Goal: Task Accomplishment & Management: Complete application form

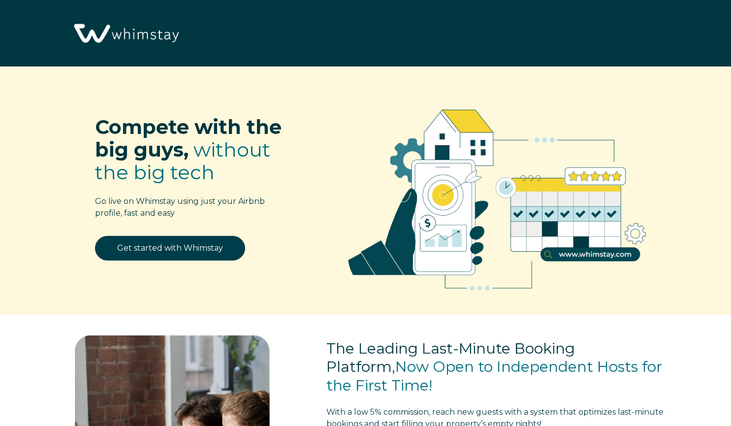
select select "US"
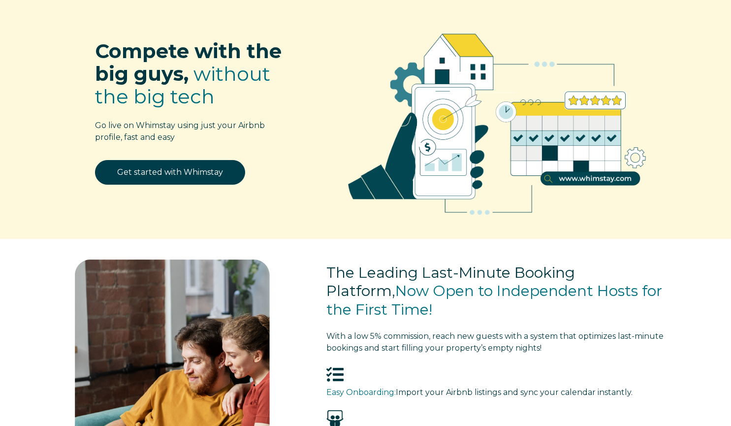
scroll to position [77, 0]
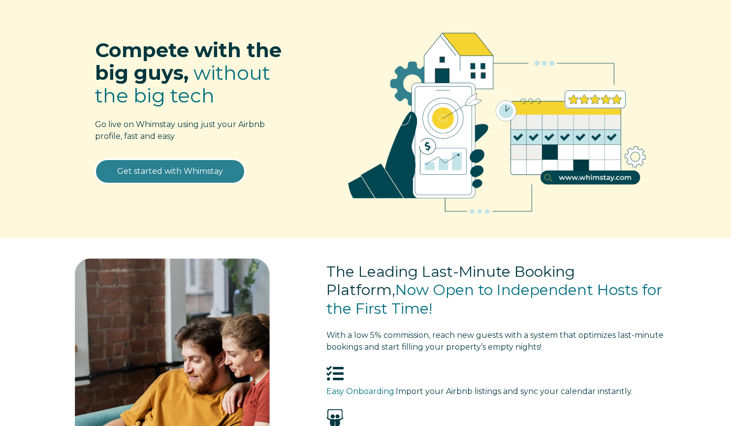
click at [178, 172] on link "Get started with Whimstay" at bounding box center [170, 171] width 150 height 25
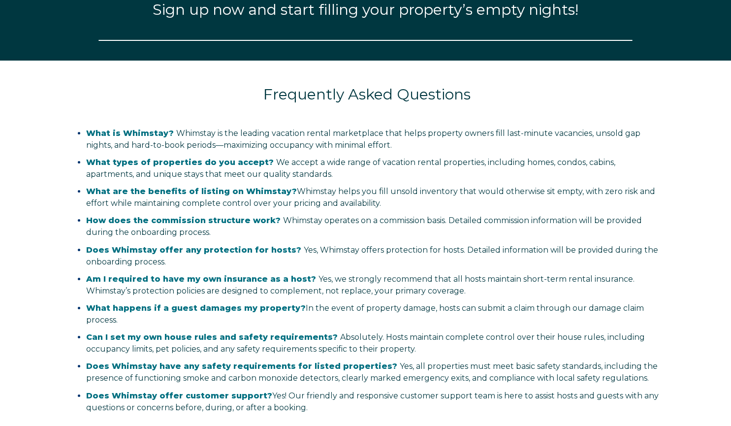
select select "US"
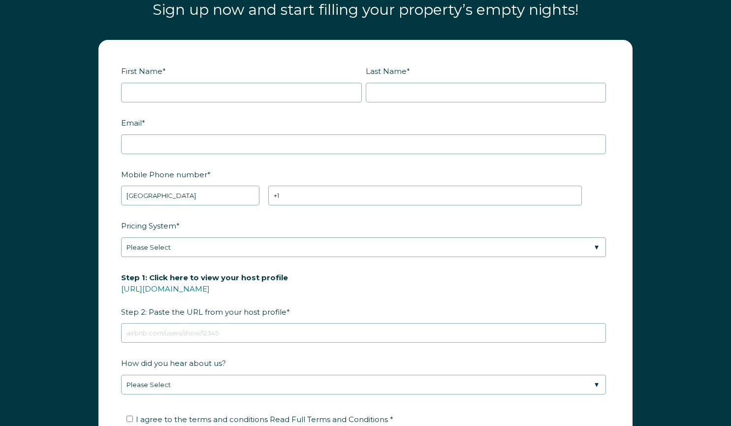
scroll to position [1199, 0]
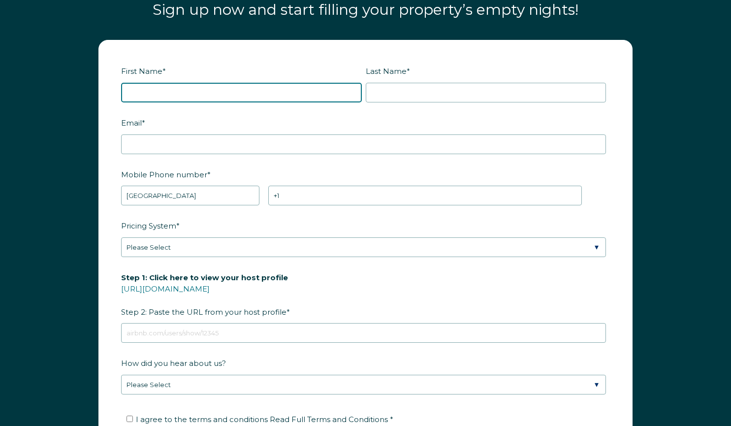
click at [239, 96] on input "First Name *" at bounding box center [241, 93] width 241 height 20
type input "[PERSON_NAME]"
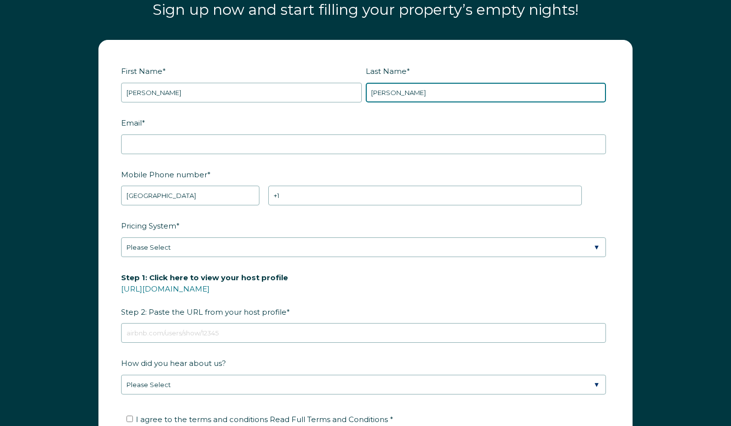
type input "Bonilla"
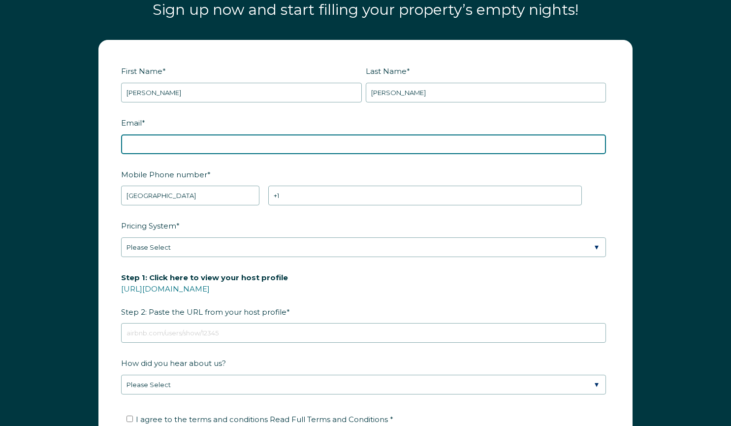
paste input "https://www.whimstay.com/blog/list-your-properties/"
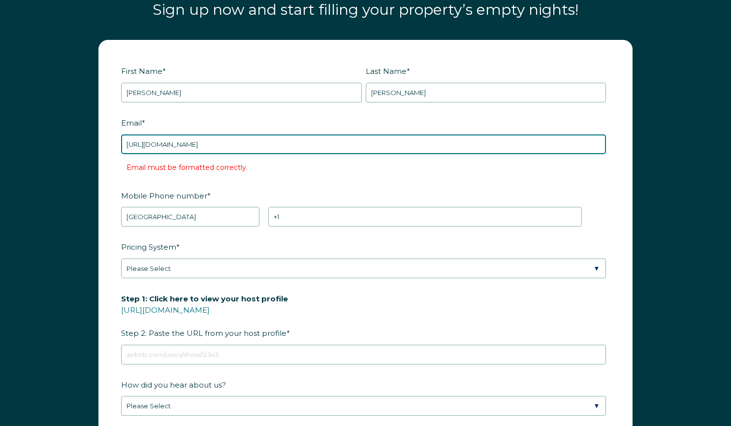
drag, startPoint x: 306, startPoint y: 141, endPoint x: 76, endPoint y: 144, distance: 229.9
click at [76, 144] on div "First Name * Aleshia Last Name * Bonilla RBO Token Company ID Referrer Code Dia…" at bounding box center [365, 284] width 731 height 508
paste input "[EMAIL_ADDRESS][DOMAIN_NAME]"
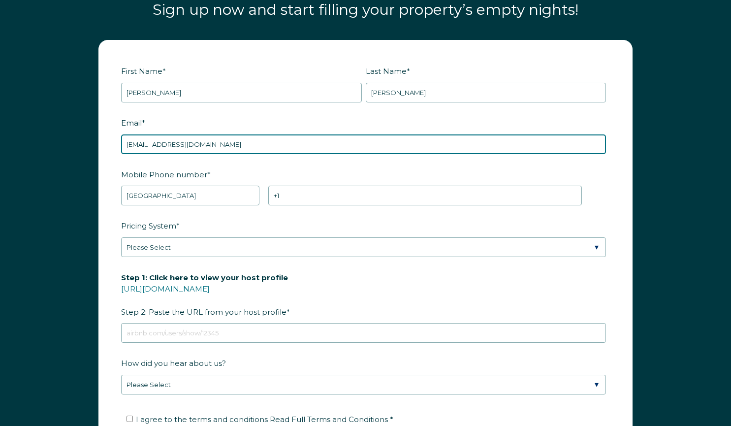
type input "[EMAIL_ADDRESS][DOMAIN_NAME]"
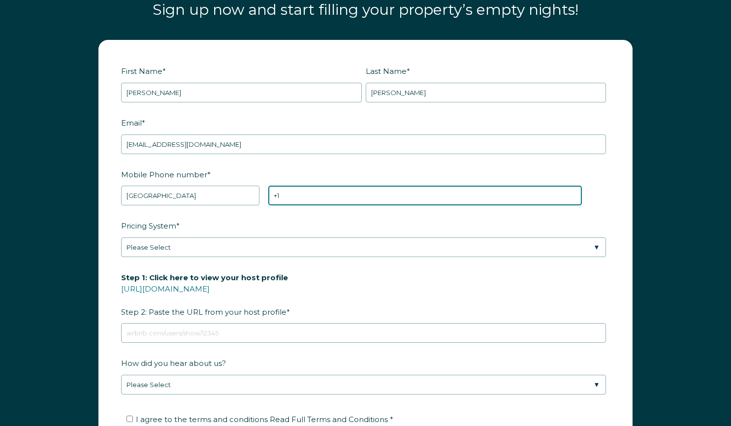
click at [291, 192] on input "+1" at bounding box center [424, 196] width 313 height 20
type input "[PHONE_NUMBER]"
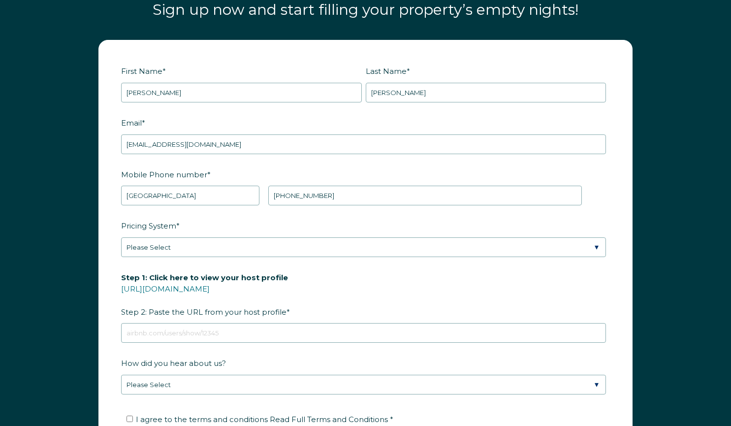
click at [282, 232] on label "Pricing System *" at bounding box center [365, 225] width 489 height 17
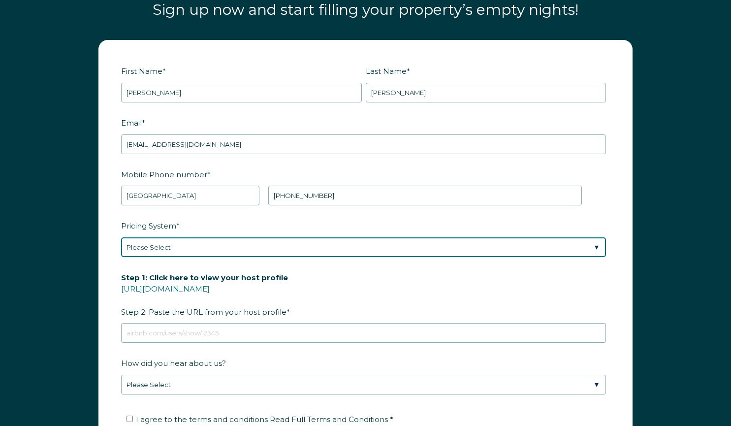
click at [282, 237] on select "Please Select Manual Airbnb Smart Pricing PriceLabs Wheelhouse Beyond Pricing 3…" at bounding box center [363, 247] width 485 height 20
click at [264, 254] on select "Please Select Manual Airbnb Smart Pricing PriceLabs Wheelhouse Beyond Pricing 3…" at bounding box center [363, 247] width 485 height 20
select select "Manual"
click at [121, 237] on select "Please Select Manual Airbnb Smart Pricing PriceLabs Wheelhouse Beyond Pricing 3…" at bounding box center [363, 247] width 485 height 20
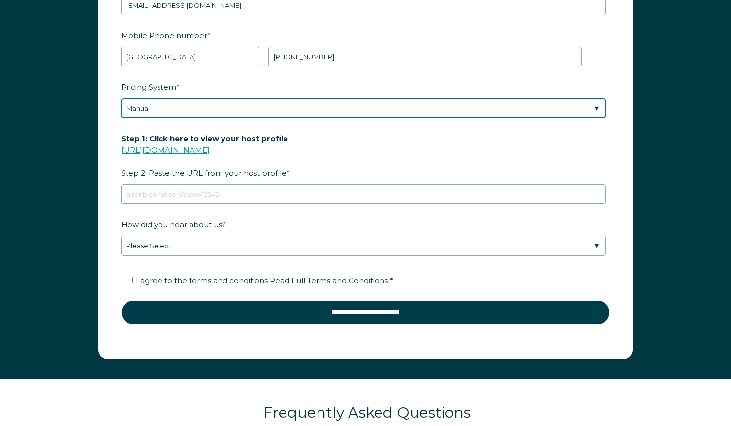
scroll to position [1338, 0]
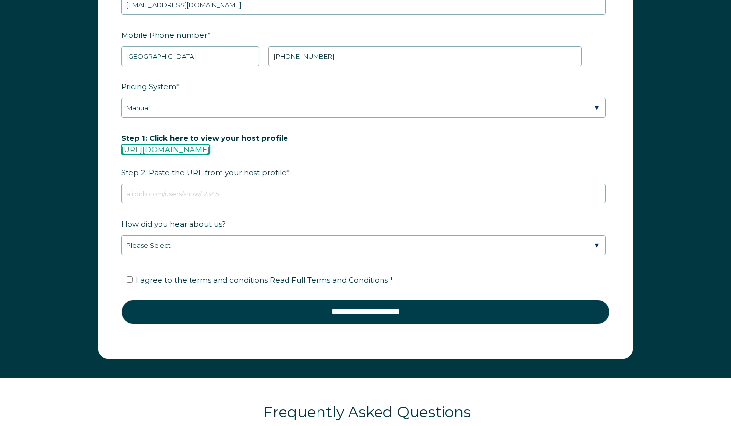
click at [210, 150] on link "https://www.airbnb.com/users/show/" at bounding box center [165, 149] width 89 height 9
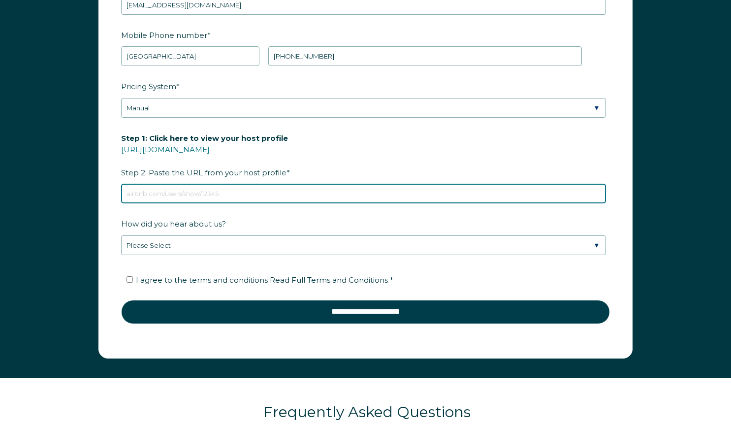
click at [246, 195] on input "Step 1: Click here to view your host profile https://www.airbnb.com/users/show/…" at bounding box center [363, 194] width 485 height 20
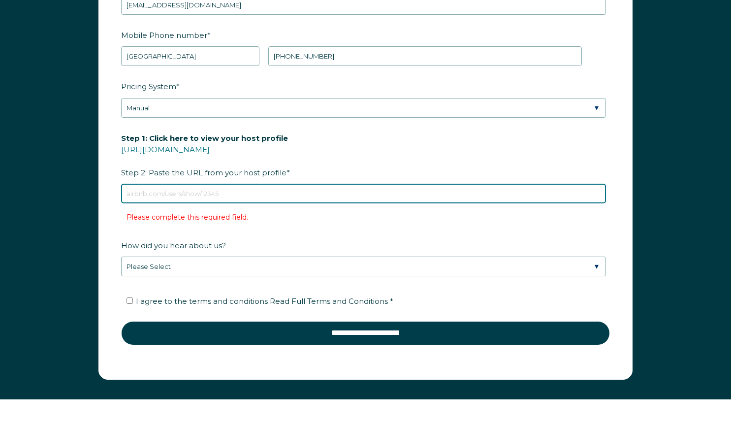
click at [208, 197] on input "Step 1: Click here to view your host profile https://www.airbnb.com/users/show/…" at bounding box center [363, 194] width 485 height 20
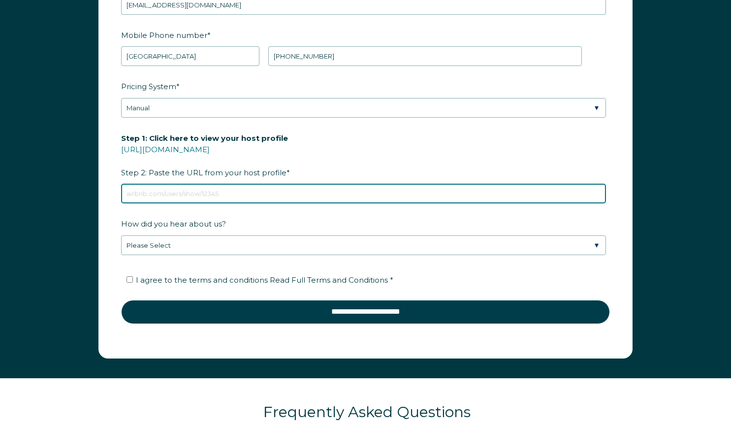
paste input "https://www.airbnb.com/users/show/28698386"
type input "https://www.airbnb.com/users/show/28698386"
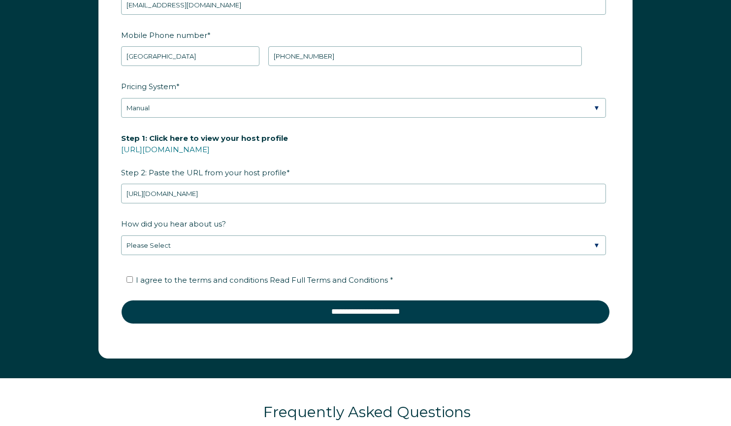
click at [280, 216] on label "How did you hear about us?" at bounding box center [365, 223] width 489 height 17
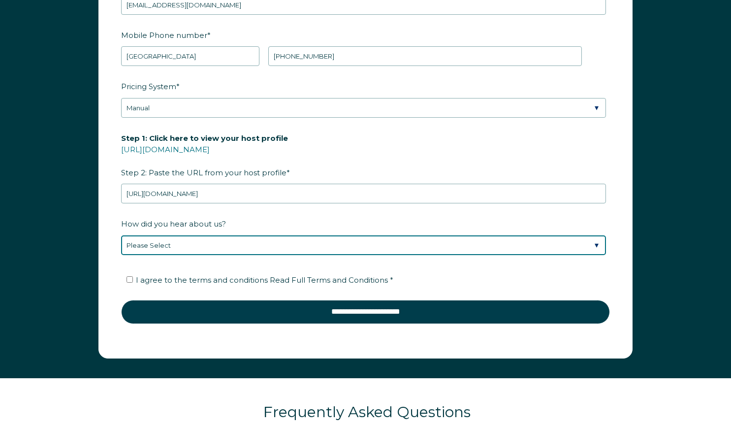
click at [280, 235] on select "Please Select Discovered Whimstay at an event or conference Found Whimstay thro…" at bounding box center [363, 245] width 485 height 20
click at [245, 242] on select "Please Select Discovered Whimstay at an event or conference Found Whimstay thro…" at bounding box center [363, 245] width 485 height 20
select select "Podcast"
click at [121, 235] on select "Please Select Discovered Whimstay at an event or conference Found Whimstay thro…" at bounding box center [363, 245] width 485 height 20
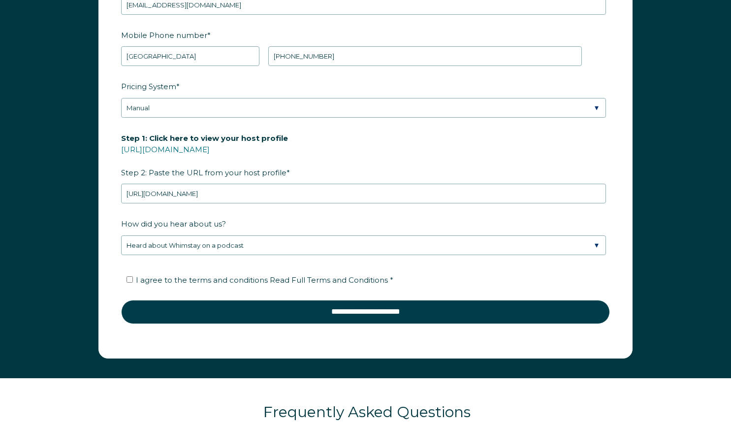
click at [199, 280] on span "I agree to the terms and conditions Read Full Terms and Conditions *" at bounding box center [264, 279] width 257 height 9
click at [133, 280] on input "I agree to the terms and conditions Read Full Terms and Conditions *" at bounding box center [129, 279] width 6 height 6
checkbox input "true"
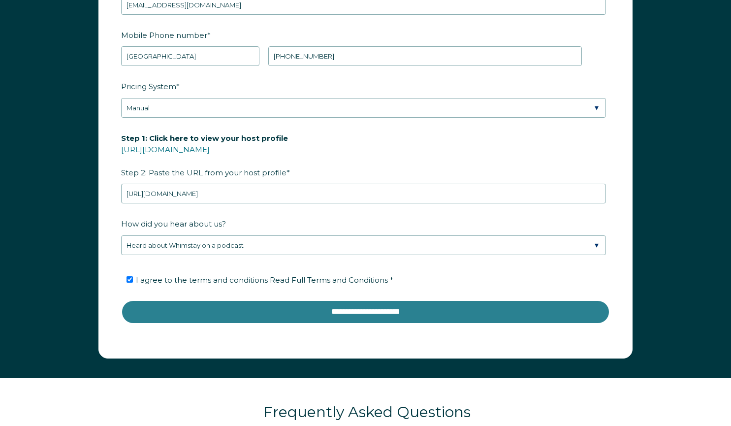
click at [353, 310] on input "**********" at bounding box center [365, 312] width 489 height 24
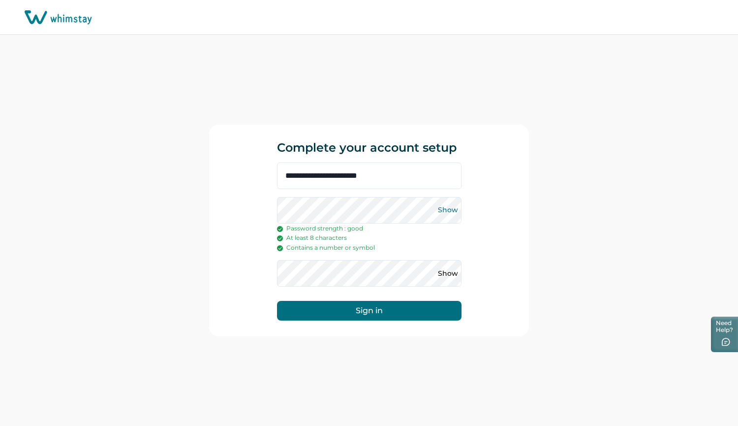
click at [441, 212] on button "Show" at bounding box center [449, 210] width 16 height 16
click at [449, 276] on button "Show" at bounding box center [449, 273] width 16 height 16
click at [392, 313] on button "Sign in" at bounding box center [369, 311] width 185 height 20
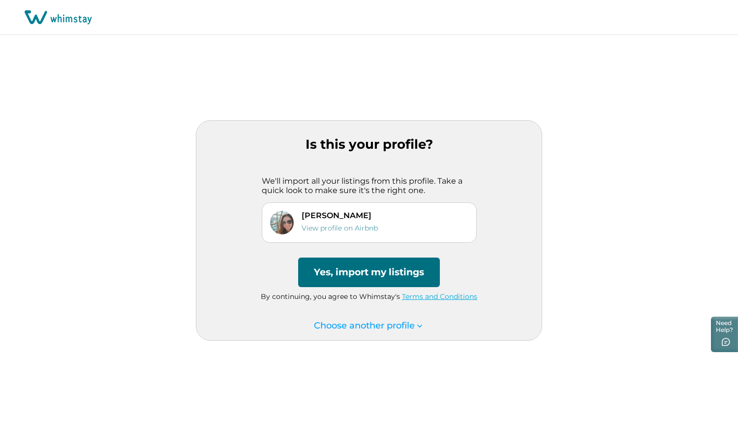
click at [367, 280] on button "Yes, import my listings" at bounding box center [369, 272] width 142 height 30
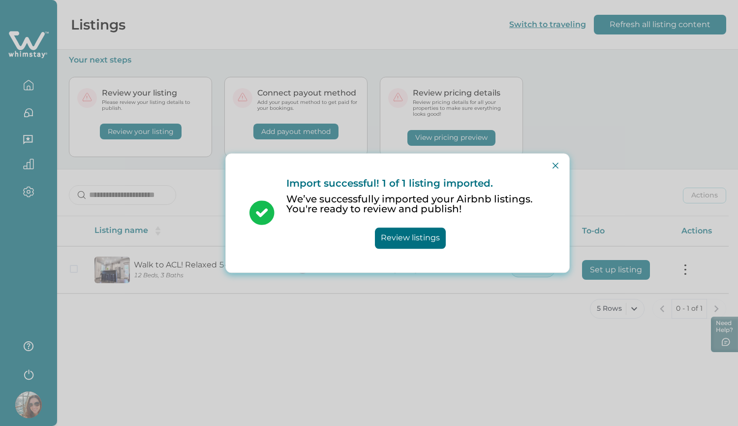
click at [408, 240] on button "Review listings" at bounding box center [410, 237] width 71 height 21
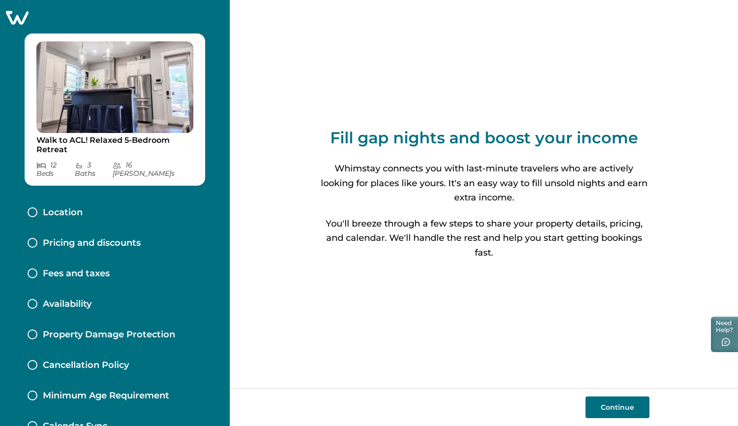
click at [604, 414] on button "Continue" at bounding box center [618, 407] width 64 height 22
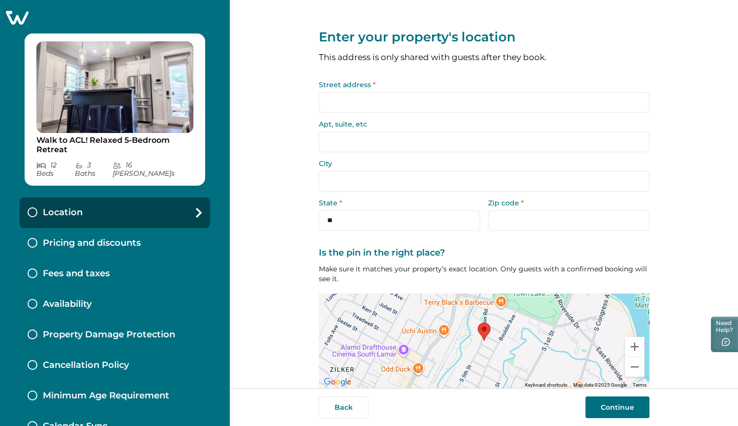
click at [385, 101] on input "Street address *" at bounding box center [484, 102] width 331 height 21
type input "**********"
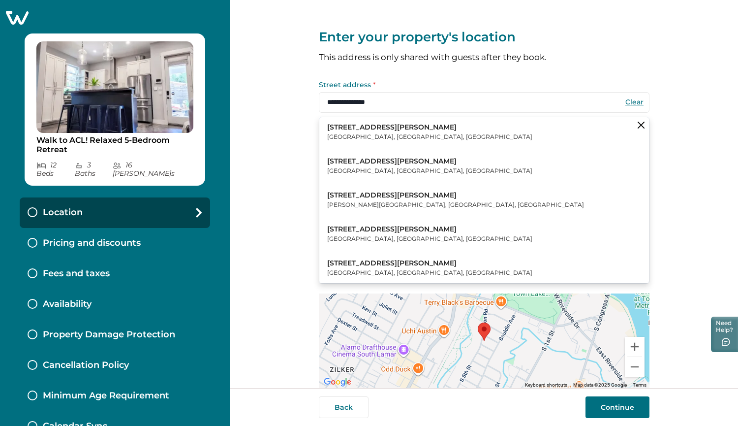
click at [373, 126] on p "803 Dawson Road" at bounding box center [429, 128] width 205 height 10
type input "**********"
type input "******"
select select "**"
type input "*****"
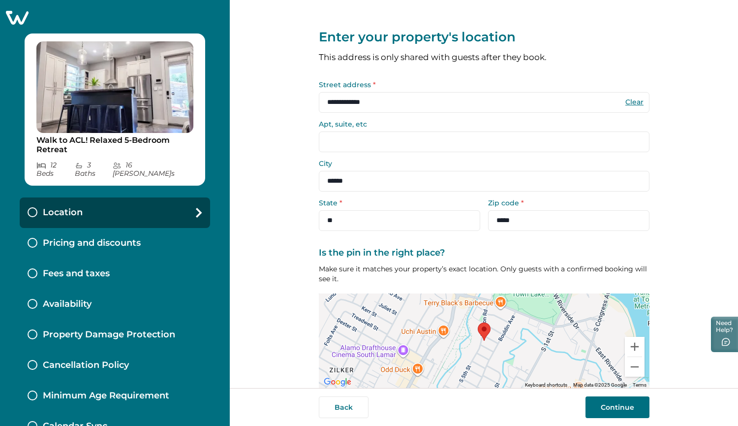
click at [339, 142] on input "Apt, suite, etc" at bounding box center [484, 141] width 331 height 21
type input "******"
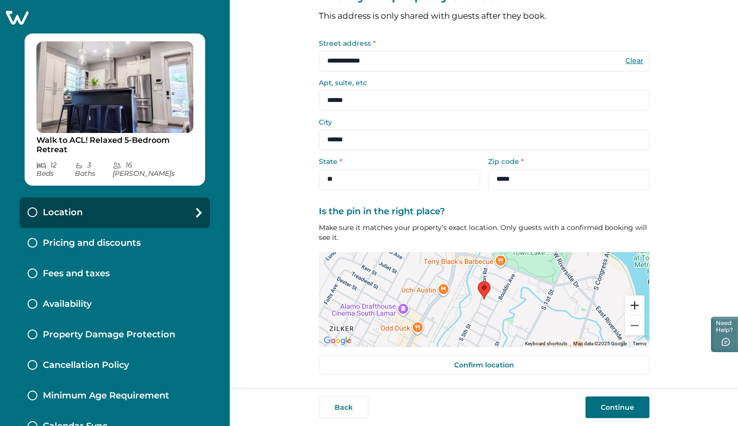
click at [632, 306] on button "Zoom in" at bounding box center [635, 305] width 20 height 20
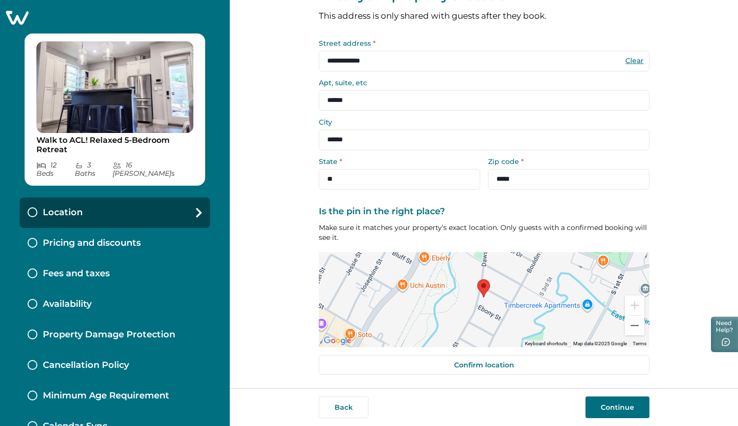
click at [484, 285] on img at bounding box center [483, 288] width 21 height 26
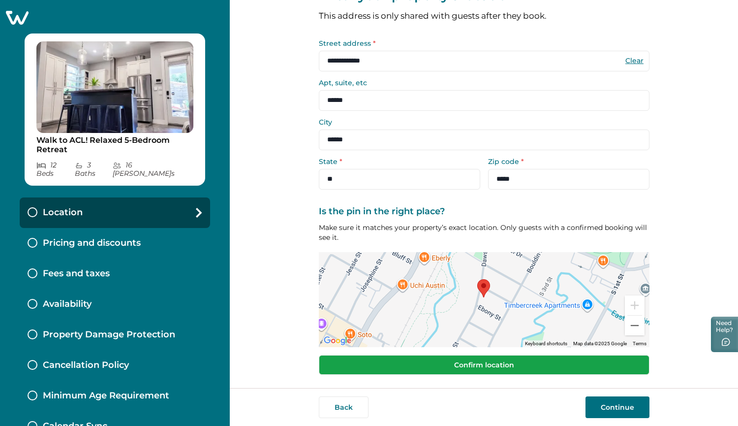
click at [459, 365] on button "Confirm location" at bounding box center [484, 365] width 331 height 20
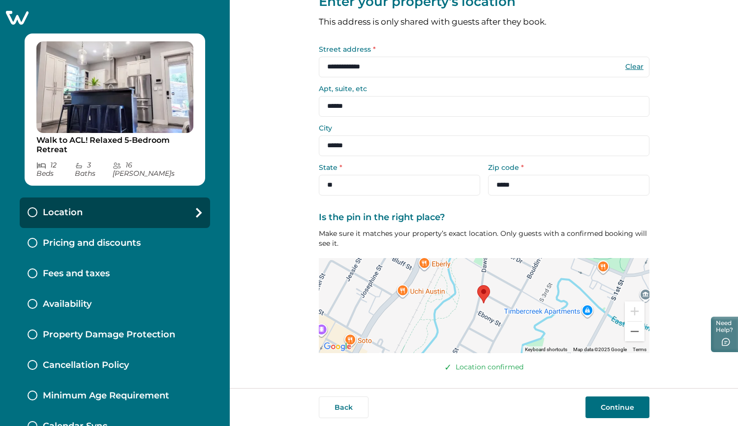
scroll to position [35, 0]
click at [623, 413] on button "Continue" at bounding box center [618, 407] width 64 height 22
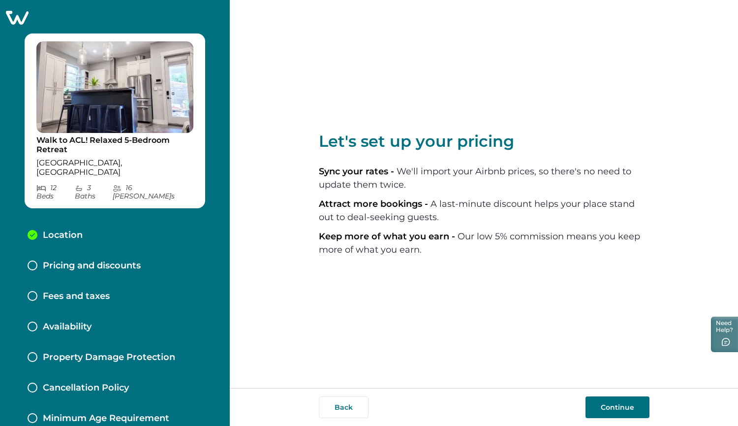
click at [625, 404] on button "Continue" at bounding box center [618, 407] width 64 height 22
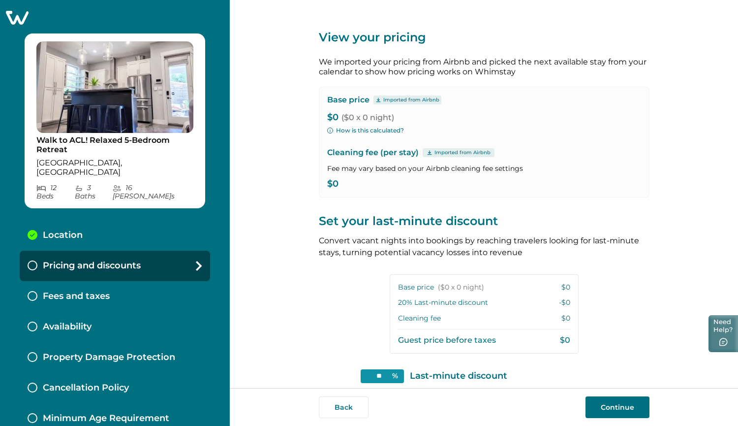
click at [717, 337] on button "Need Help?" at bounding box center [724, 333] width 30 height 37
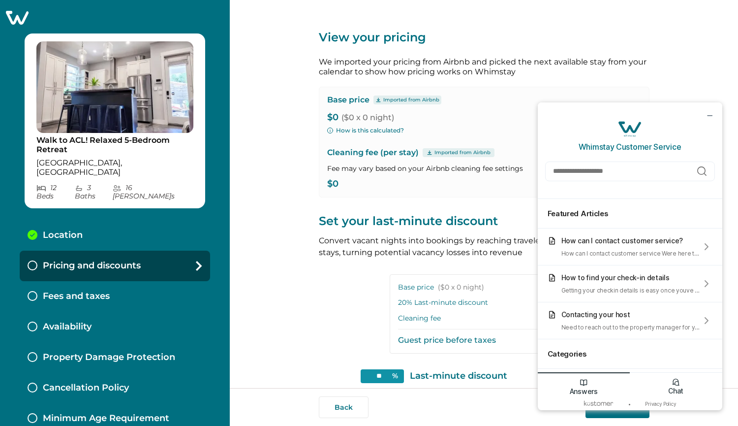
click at [676, 384] on icon "Chat icon" at bounding box center [676, 382] width 9 height 9
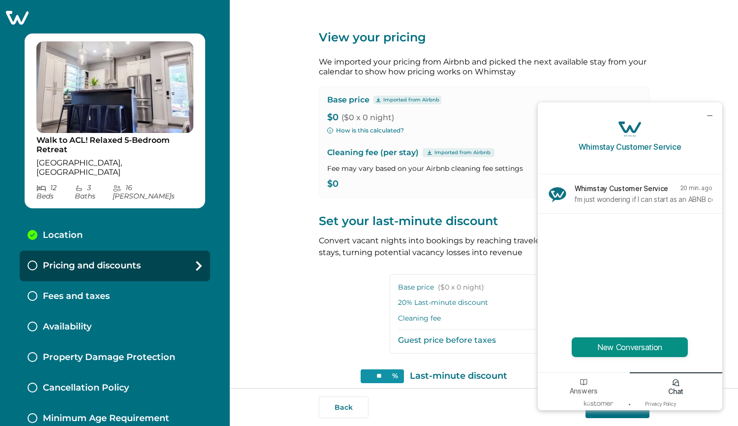
click at [640, 344] on button "New Conversation" at bounding box center [630, 347] width 116 height 20
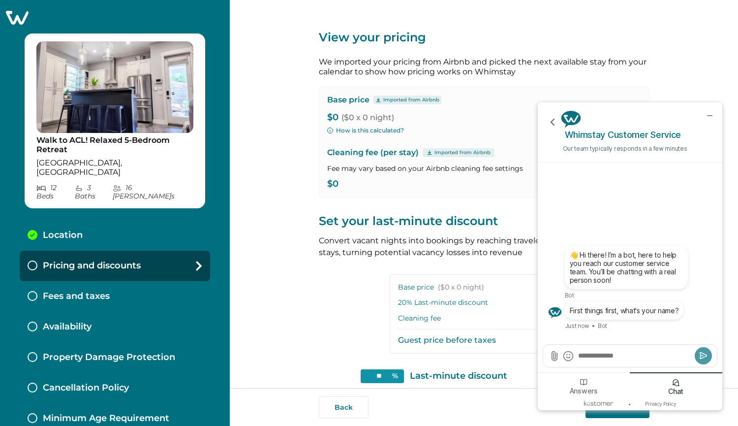
click at [593, 355] on textarea "Send a message" at bounding box center [634, 355] width 115 height 10
type textarea "*"
type textarea "*******"
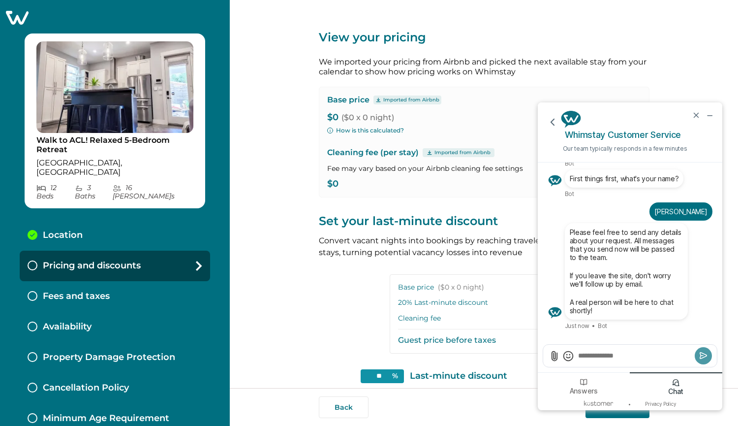
click at [600, 358] on textarea "Send a message" at bounding box center [634, 355] width 115 height 10
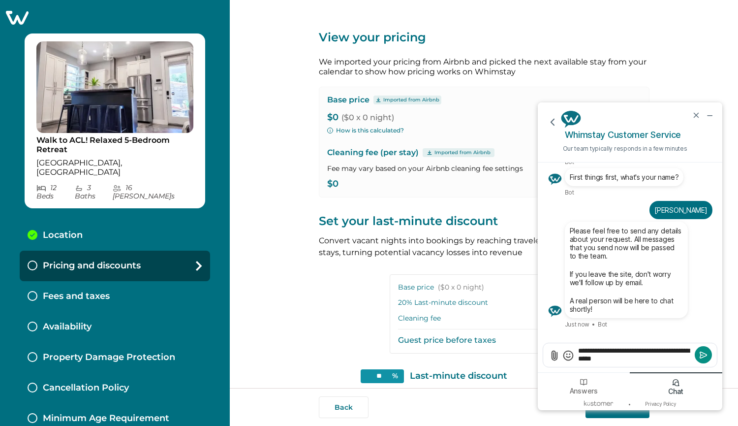
type textarea "**********"
click at [704, 355] on icon "Submit" at bounding box center [704, 355] width 10 height 10
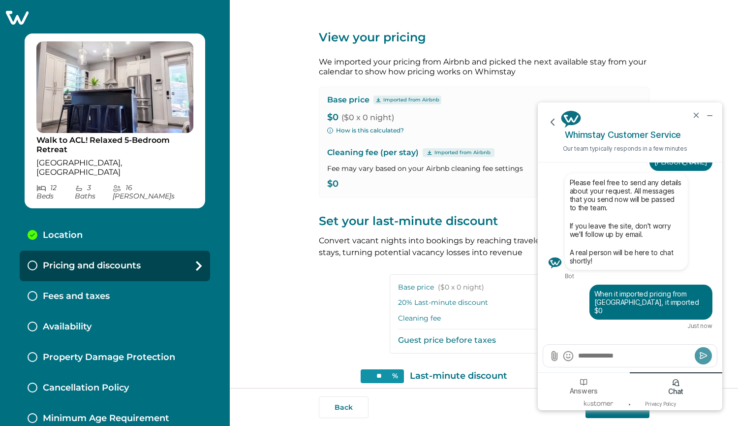
click at [315, 289] on div "View your pricing We imported your pricing from Airbnb and picked the next avai…" at bounding box center [484, 194] width 508 height 388
click at [712, 116] on icon "minimize chat widget" at bounding box center [709, 115] width 9 height 9
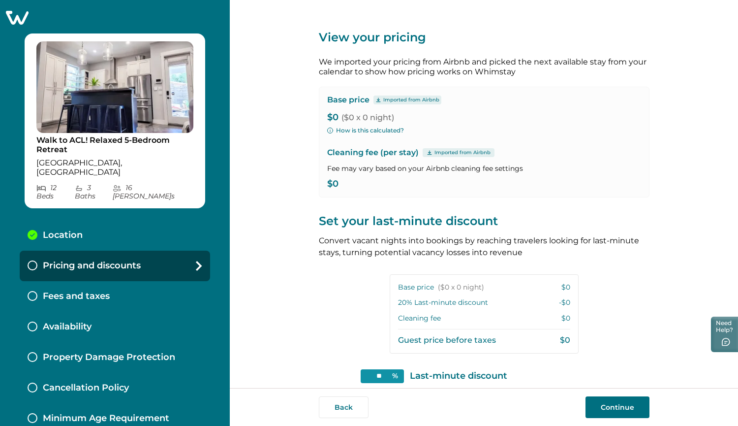
scroll to position [52, 0]
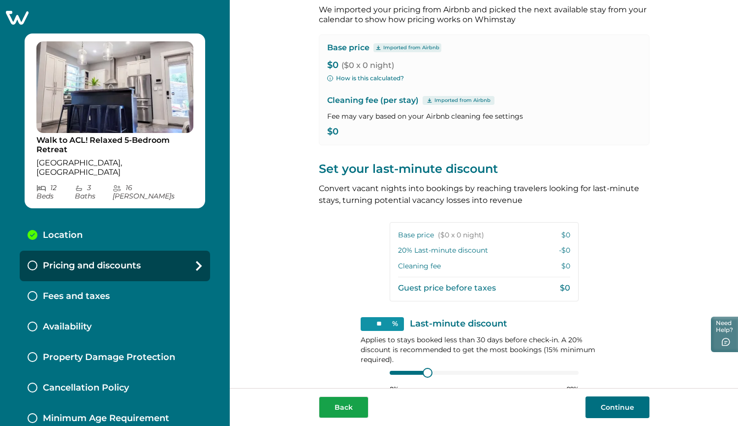
click at [329, 411] on button "Back" at bounding box center [344, 407] width 50 height 22
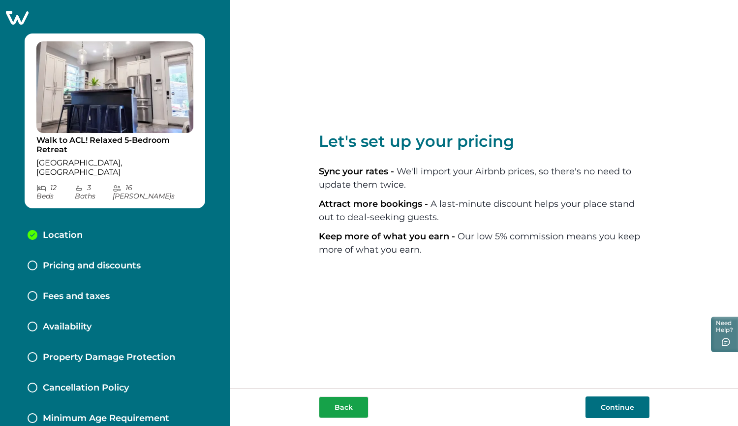
click at [335, 409] on button "Back" at bounding box center [344, 407] width 50 height 22
select select "**"
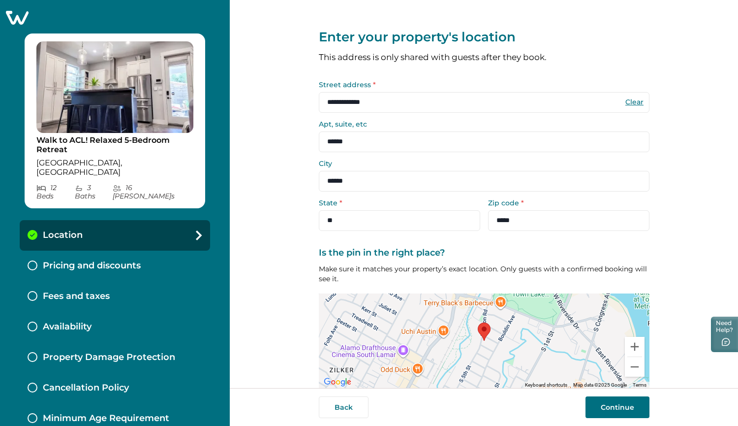
click at [335, 409] on button "Back" at bounding box center [344, 407] width 50 height 22
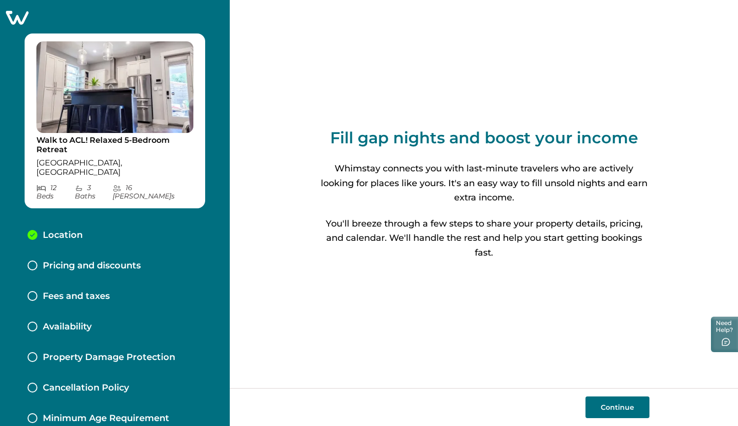
select select "**"
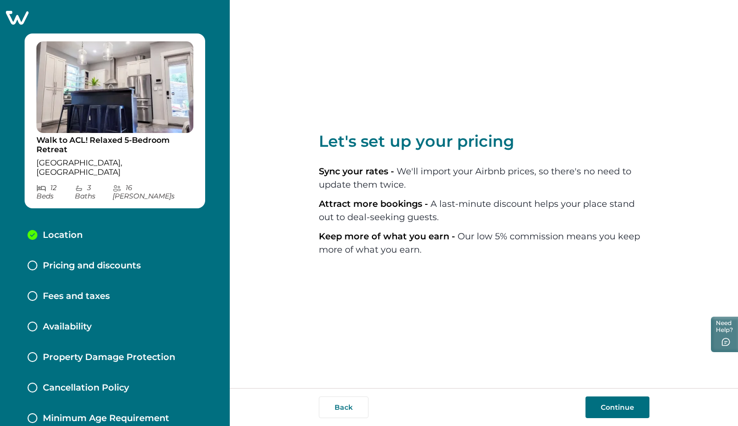
select select "**"
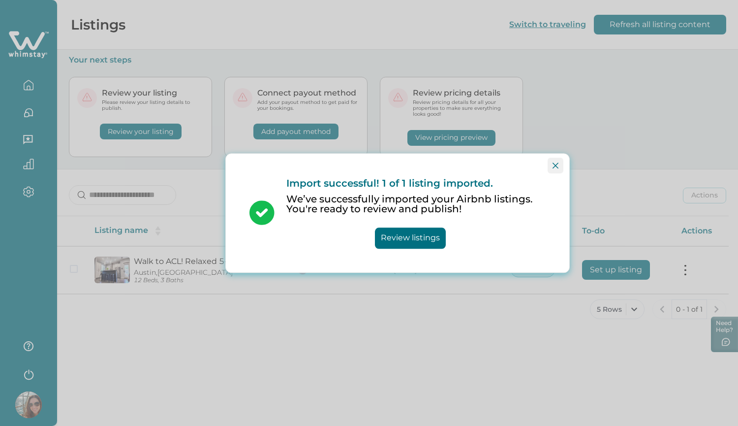
click at [556, 163] on icon "Close" at bounding box center [556, 165] width 6 height 6
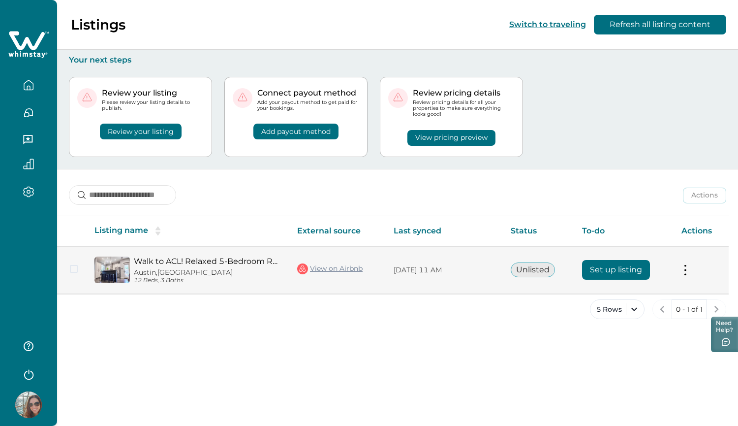
click at [685, 276] on td "Actions View listing on Whimstay" at bounding box center [701, 270] width 55 height 48
click at [73, 269] on span at bounding box center [74, 269] width 8 height 8
click at [683, 269] on button at bounding box center [686, 270] width 8 height 10
click at [591, 293] on p "Actions" at bounding box center [587, 291] width 31 height 10
click at [531, 275] on button "Unlisted" at bounding box center [533, 269] width 44 height 15
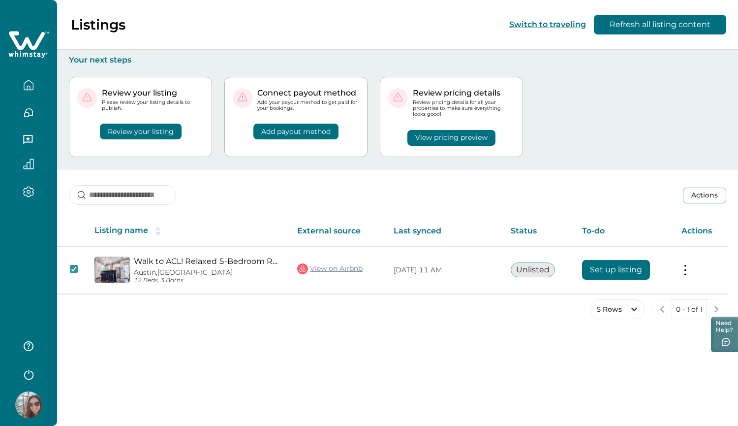
click at [374, 315] on div "5 Rows 0 - 1 of 1" at bounding box center [397, 316] width 681 height 35
click at [704, 196] on button "Actions" at bounding box center [704, 196] width 43 height 16
click at [717, 216] on button "Close" at bounding box center [714, 220] width 16 height 16
click at [438, 327] on div "5 Rows 0 - 1 of 1" at bounding box center [397, 316] width 681 height 35
click at [28, 190] on icon "button" at bounding box center [28, 191] width 3 height 3
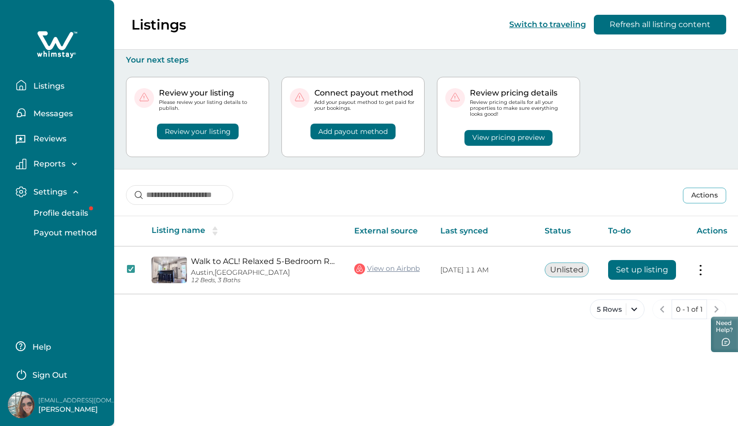
click at [62, 87] on p "Listings" at bounding box center [48, 86] width 34 height 10
click at [55, 410] on p "Aleshia Bonilla" at bounding box center [77, 410] width 79 height 10
click at [13, 401] on img at bounding box center [21, 404] width 27 height 27
click at [85, 407] on p "Aleshia Bonilla" at bounding box center [77, 410] width 79 height 10
drag, startPoint x: 91, startPoint y: 410, endPoint x: 74, endPoint y: 405, distance: 17.1
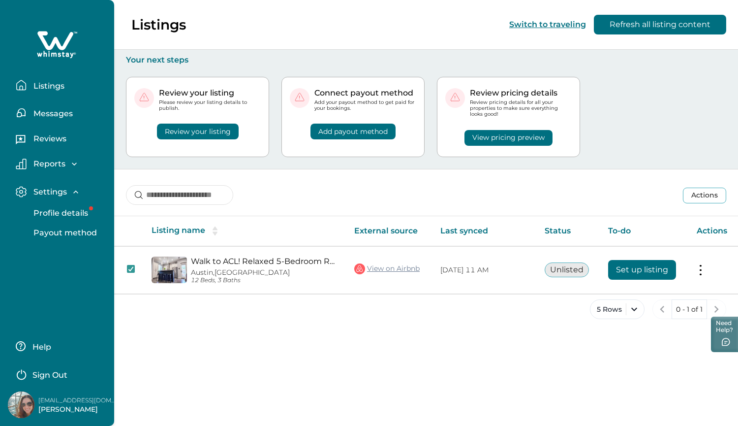
click at [74, 405] on p "Aleshia Bonilla" at bounding box center [77, 410] width 79 height 10
click at [76, 215] on p "Profile details" at bounding box center [60, 213] width 58 height 10
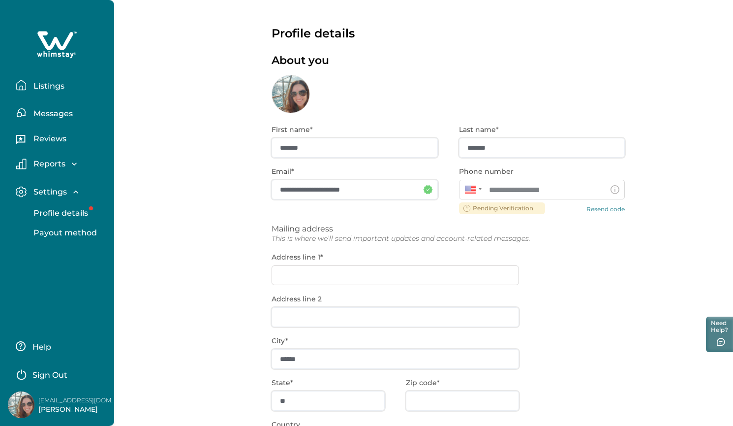
scroll to position [93, 0]
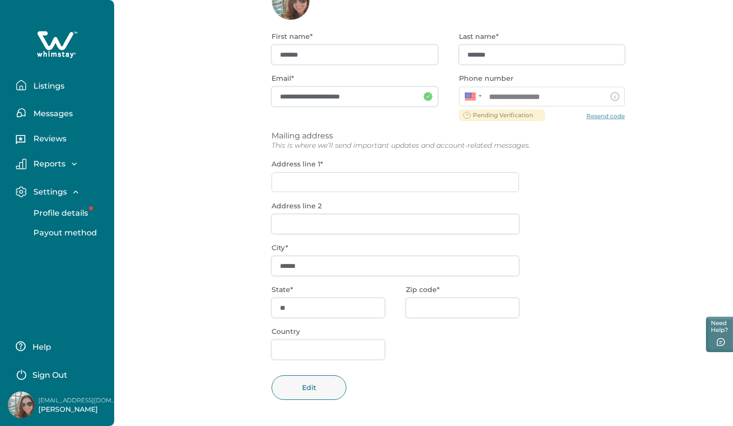
click at [301, 311] on div "**********" at bounding box center [448, 223] width 353 height 406
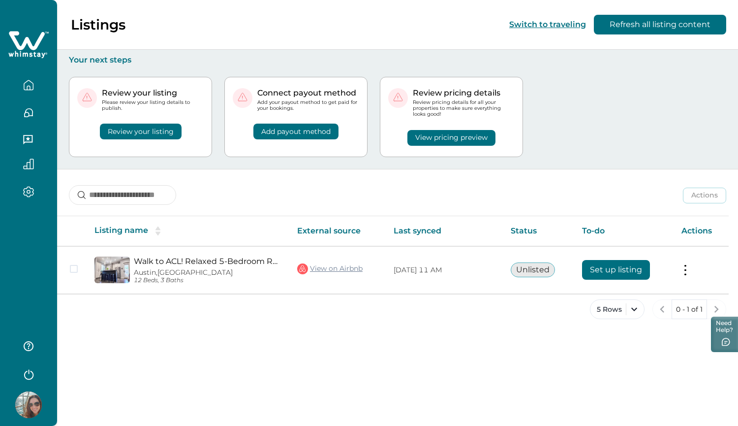
click at [31, 373] on icon "button" at bounding box center [28, 373] width 15 height 15
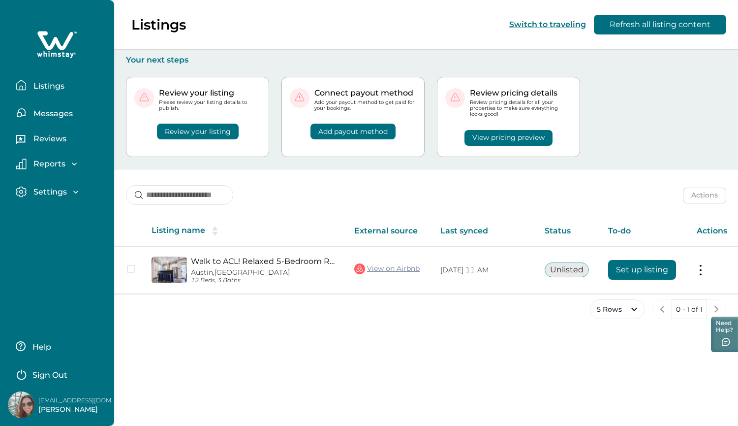
click at [67, 190] on div "Settings" at bounding box center [54, 192] width 54 height 10
click at [64, 213] on p "Profile details" at bounding box center [60, 213] width 58 height 10
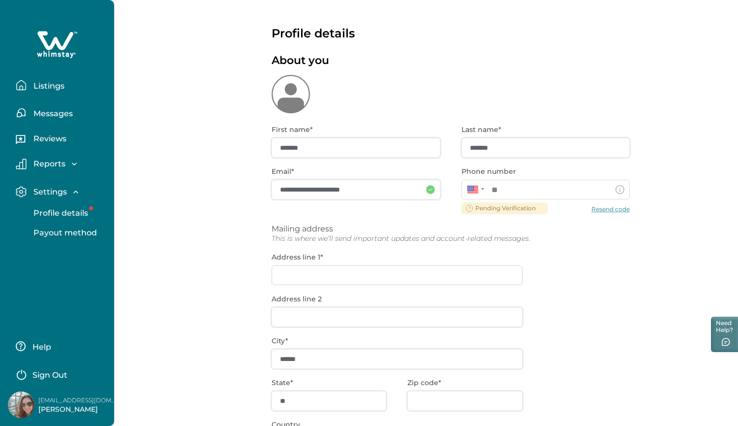
type input "**********"
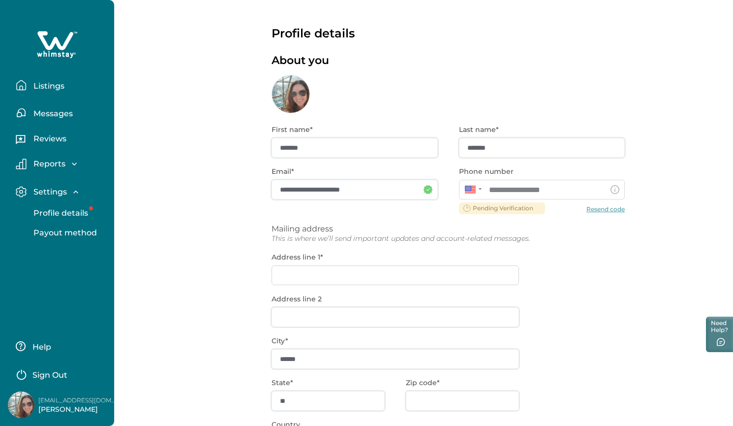
scroll to position [1, 0]
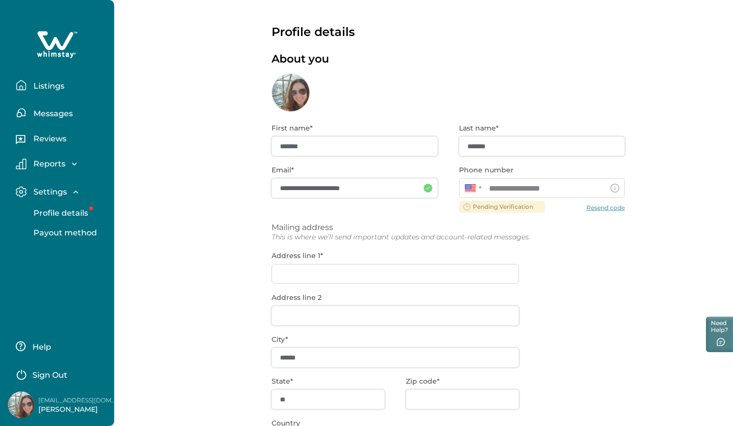
click at [45, 89] on p "Listings" at bounding box center [48, 86] width 34 height 10
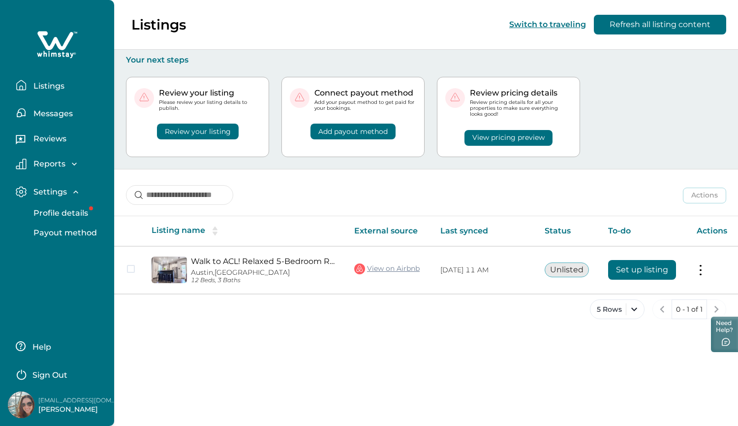
click at [49, 350] on p "Help" at bounding box center [41, 347] width 22 height 10
click at [27, 408] on img at bounding box center [21, 404] width 27 height 27
click at [64, 213] on p "Profile details" at bounding box center [60, 213] width 58 height 10
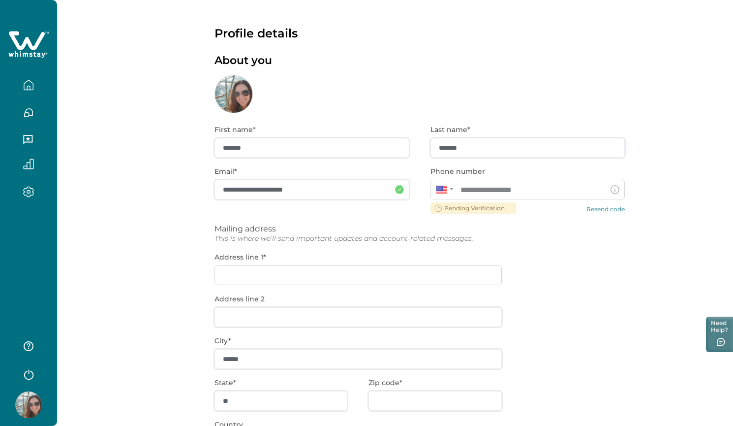
click at [601, 209] on div "**********" at bounding box center [420, 316] width 410 height 406
click at [604, 211] on div "**********" at bounding box center [420, 316] width 410 height 406
click at [602, 215] on div "**********" at bounding box center [420, 316] width 410 height 406
click at [601, 209] on div "**********" at bounding box center [420, 316] width 410 height 406
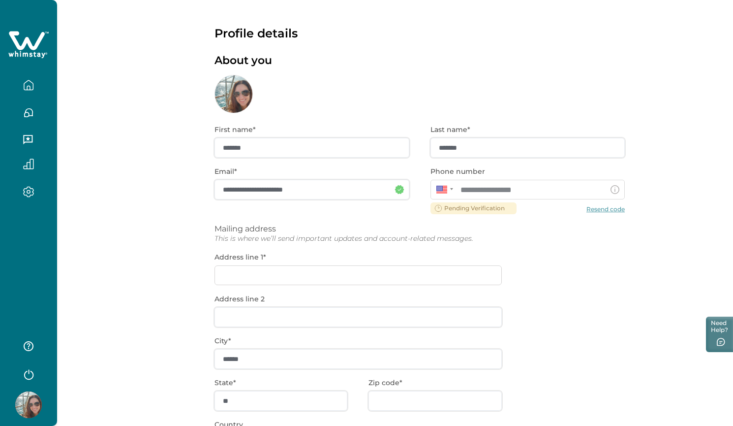
click at [601, 209] on div "**********" at bounding box center [420, 316] width 410 height 406
click at [618, 211] on div "**********" at bounding box center [420, 316] width 410 height 406
click at [606, 209] on div "**********" at bounding box center [420, 316] width 410 height 406
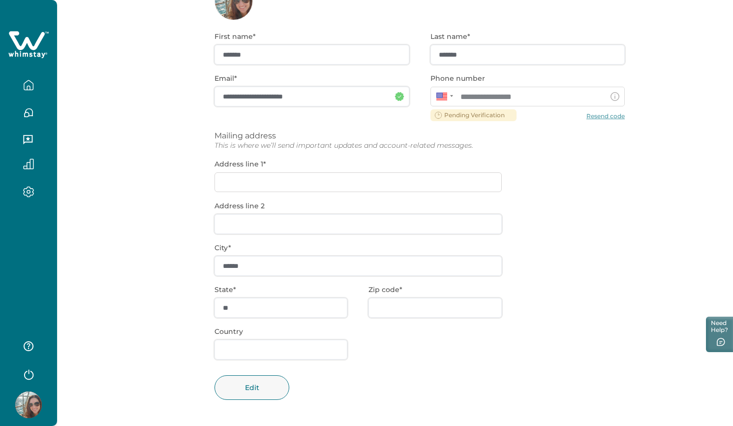
click at [603, 115] on div "**********" at bounding box center [420, 223] width 410 height 406
click at [712, 330] on button "Need Help?" at bounding box center [719, 333] width 30 height 37
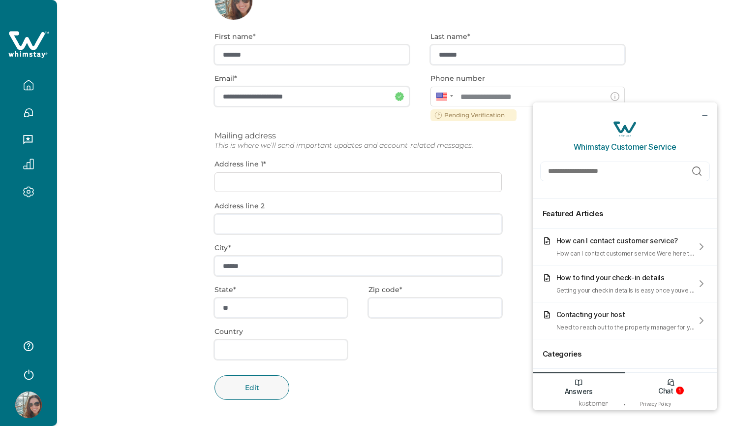
click at [679, 385] on div "Chat 1" at bounding box center [671, 384] width 93 height 25
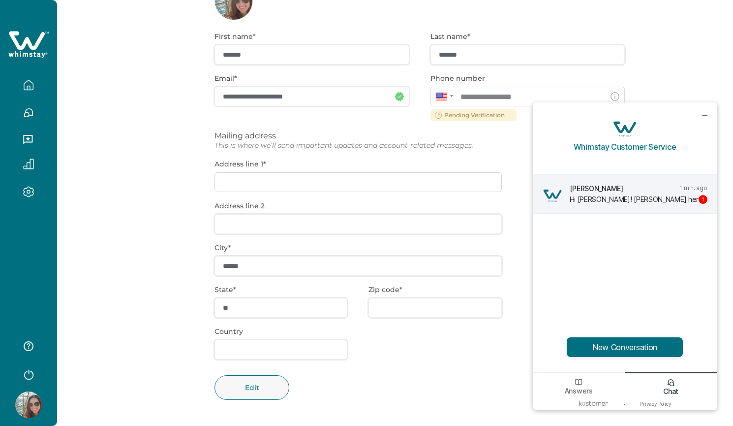
click at [623, 203] on div "Tyler 1 min. ago Hi Aleshia! Tyler here! It looks like your listing hasn't been…" at bounding box center [625, 193] width 185 height 39
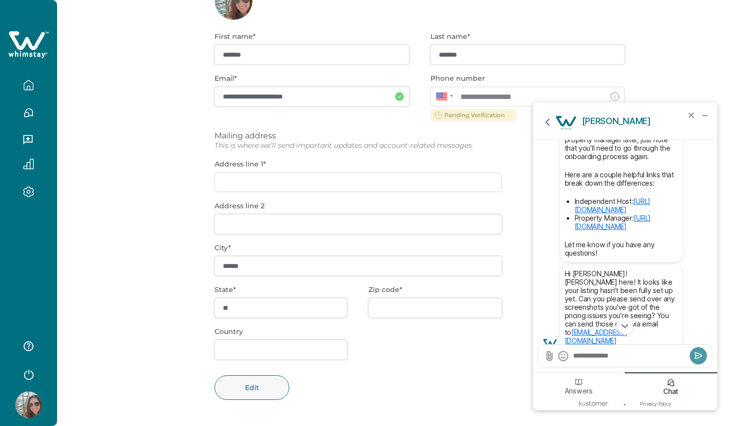
scroll to position [0, 0]
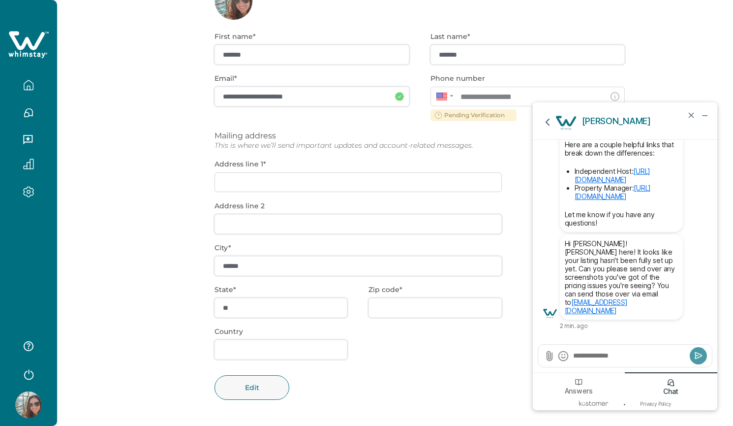
click at [604, 356] on textarea "Send a message" at bounding box center [629, 355] width 115 height 10
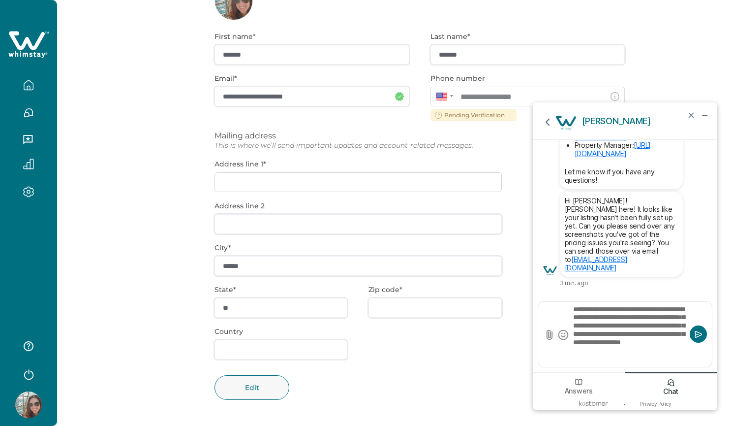
type textarea "**********"
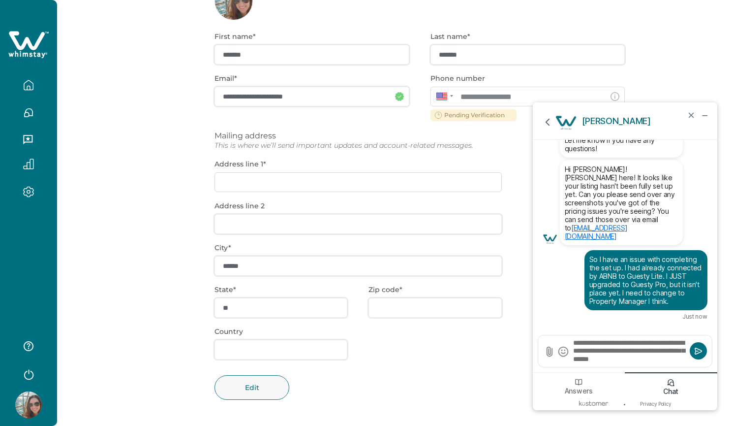
type textarea "**********"
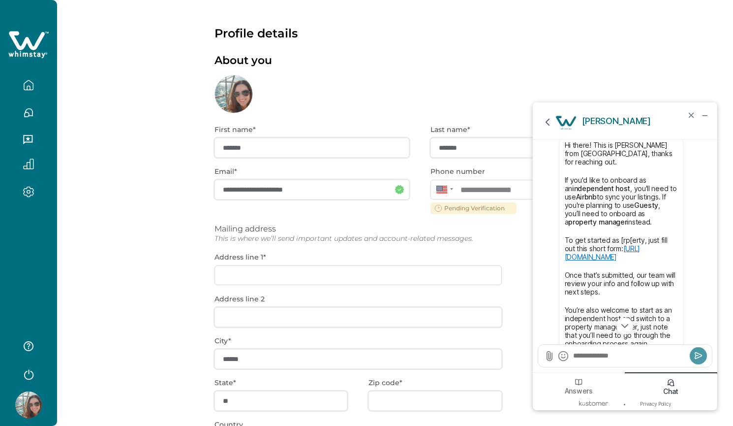
scroll to position [-337, 0]
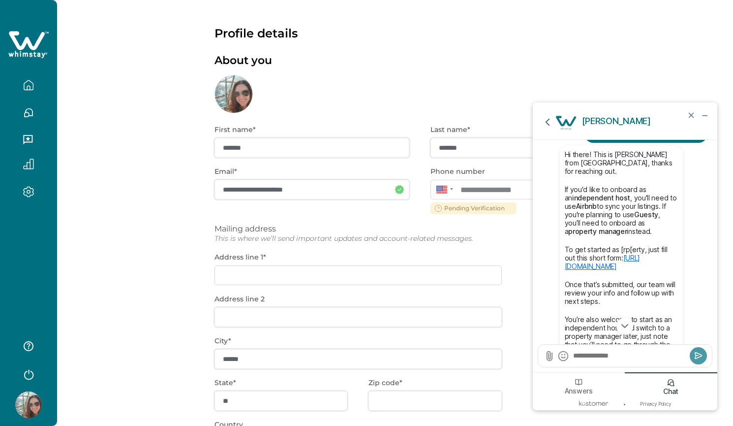
click at [619, 265] on link "https://salespage.whimstay.com/welcome_info" at bounding box center [603, 261] width 76 height 17
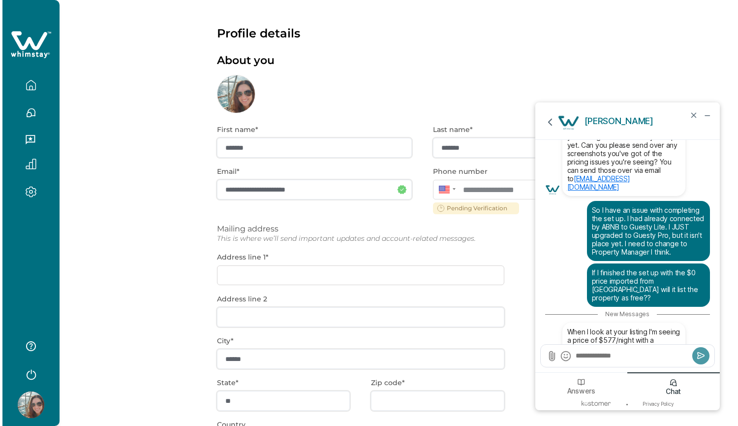
scroll to position [0, 0]
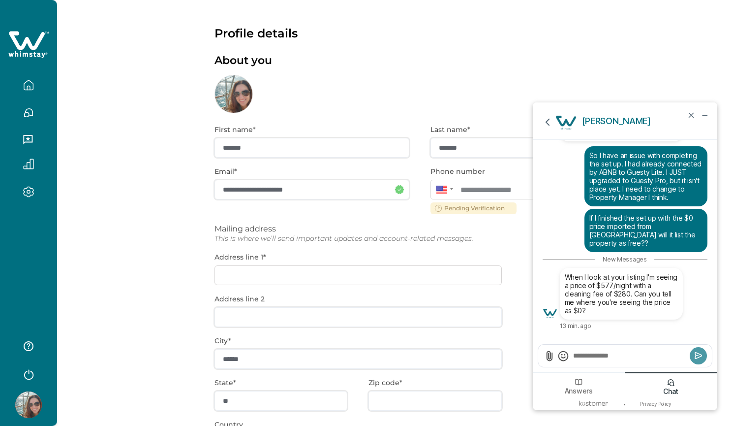
click at [597, 360] on textarea "Send a message" at bounding box center [629, 355] width 115 height 10
type textarea "*"
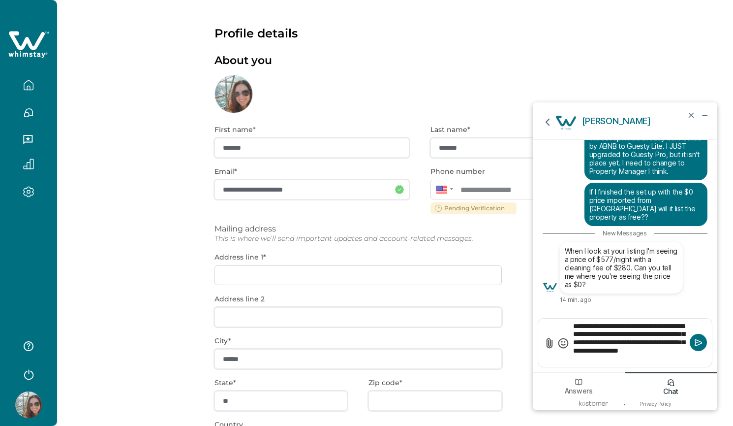
click at [643, 324] on textarea "**********" at bounding box center [629, 342] width 115 height 43
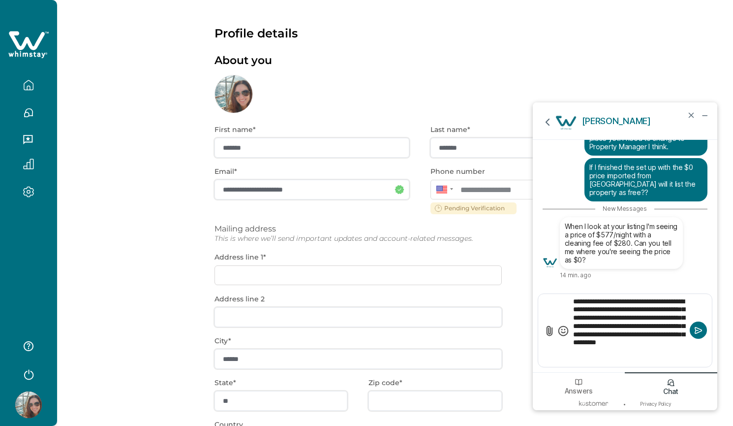
type textarea "**********"
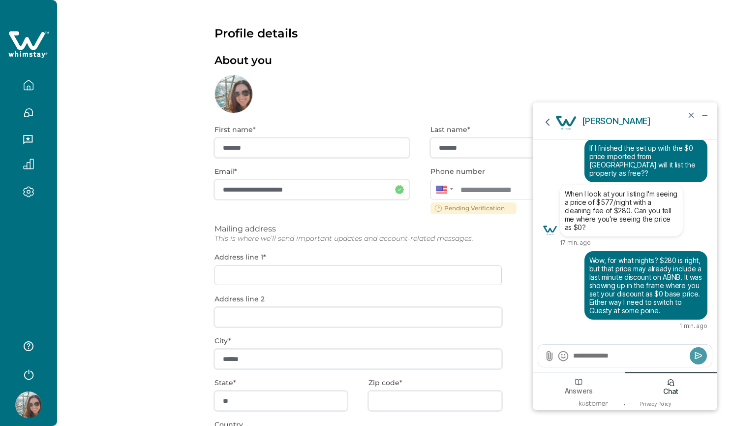
click at [221, 233] on div "**********" at bounding box center [420, 316] width 410 height 406
click at [29, 85] on icon "button" at bounding box center [28, 85] width 11 height 11
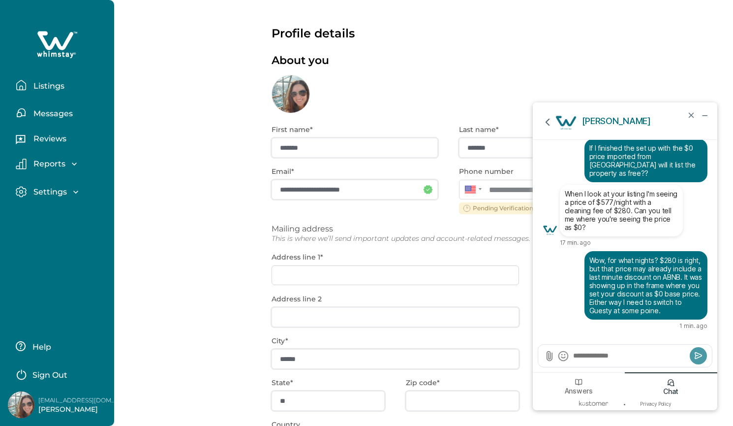
click at [45, 89] on p "Listings" at bounding box center [48, 86] width 34 height 10
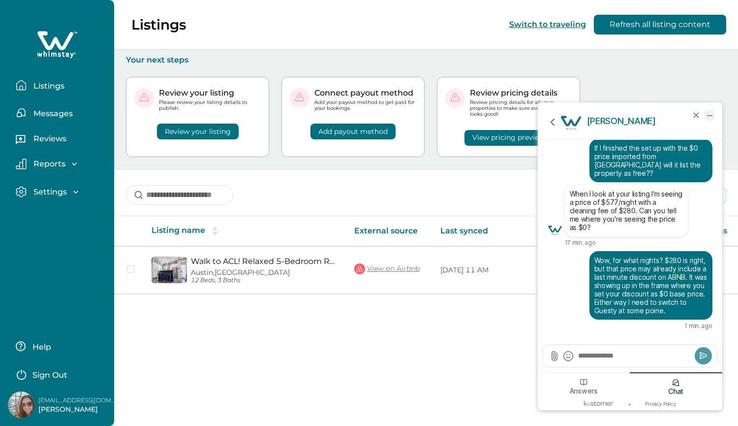
click at [708, 115] on icon "minimize chat widget" at bounding box center [710, 115] width 4 height 0
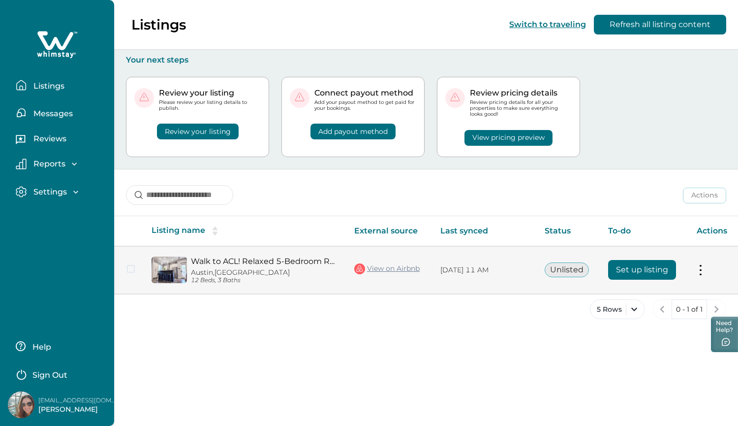
click at [650, 271] on button "Set up listing" at bounding box center [642, 270] width 68 height 20
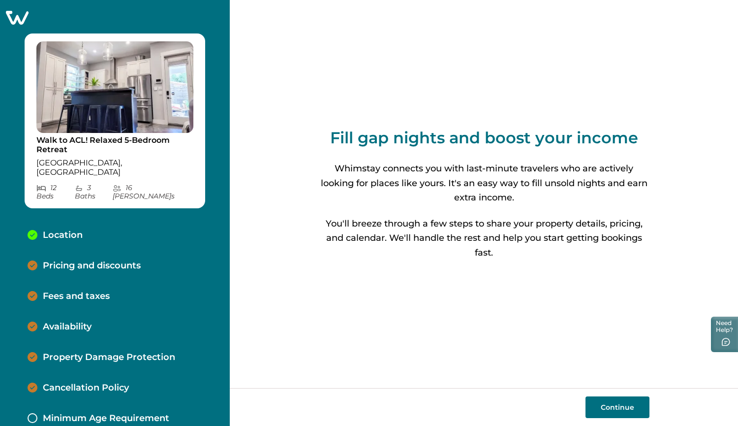
click at [618, 407] on button "Continue" at bounding box center [618, 407] width 64 height 22
select select "**"
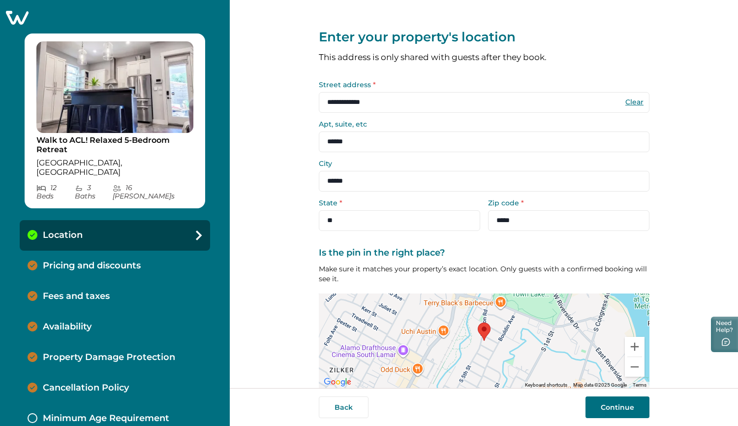
scroll to position [41, 0]
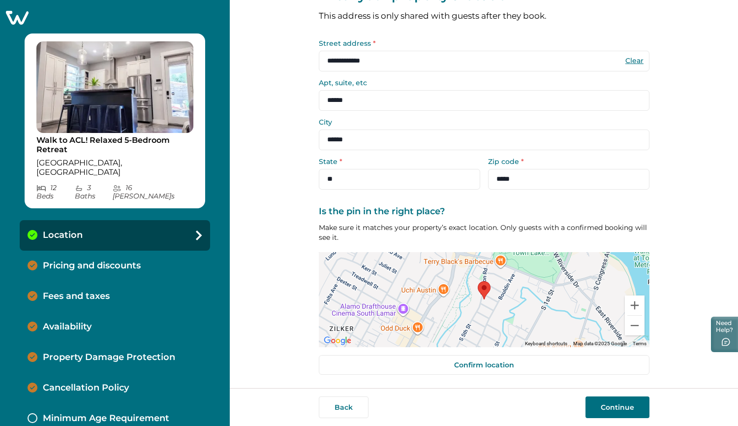
click at [618, 407] on button "Continue" at bounding box center [618, 407] width 64 height 22
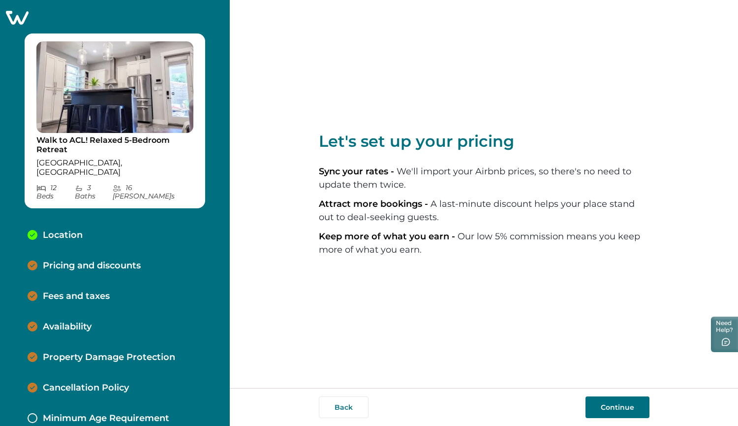
click at [605, 403] on button "Continue" at bounding box center [618, 407] width 64 height 22
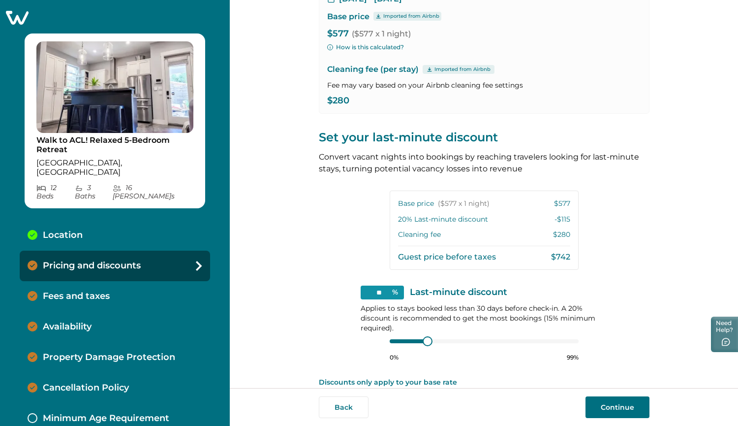
scroll to position [137, 0]
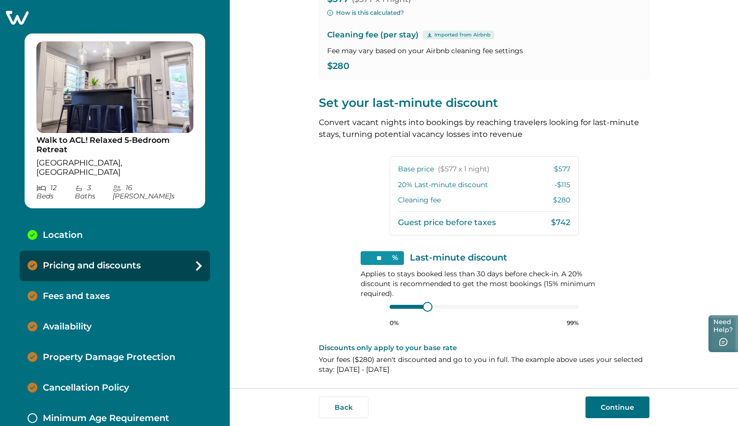
click at [724, 339] on icon "button" at bounding box center [724, 342] width 8 height 8
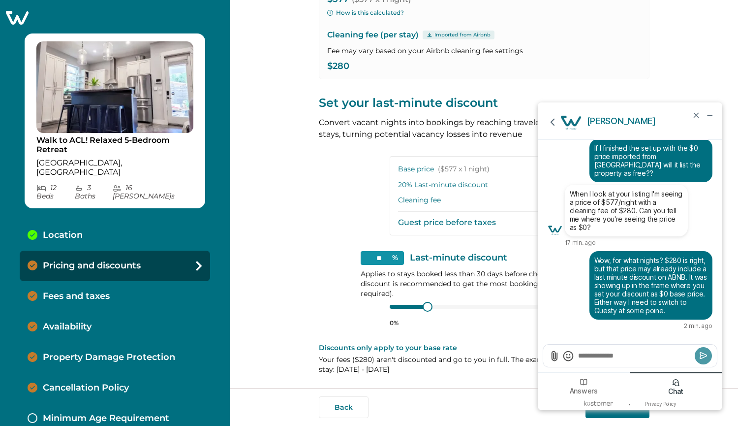
click at [639, 350] on textarea "Send a message" at bounding box center [634, 355] width 115 height 10
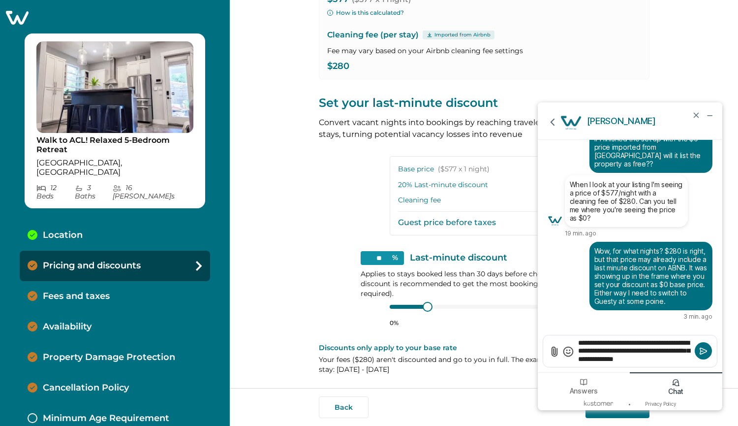
drag, startPoint x: 681, startPoint y: 358, endPoint x: 631, endPoint y: 357, distance: 49.7
click at [631, 357] on textarea "**********" at bounding box center [634, 351] width 115 height 27
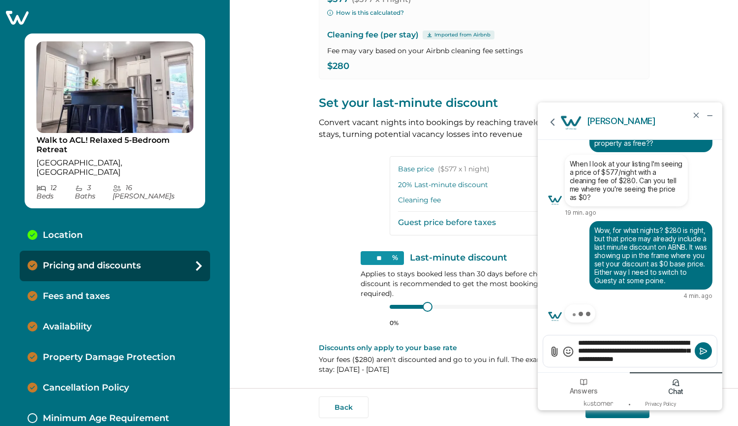
click at [673, 361] on textarea "**********" at bounding box center [634, 351] width 115 height 27
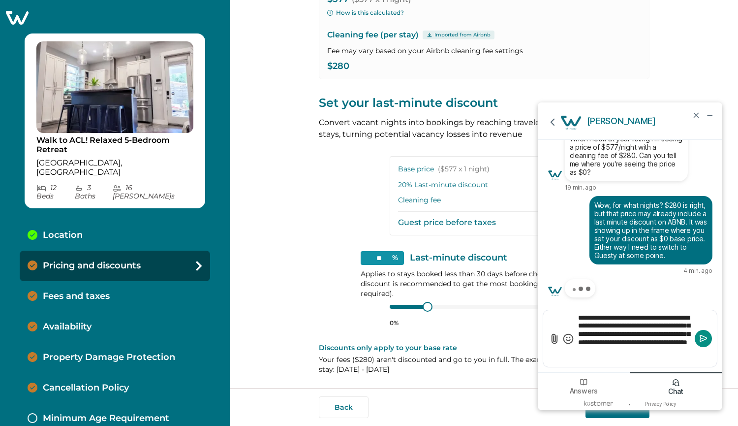
type textarea "**********"
click at [704, 341] on icon "Submit" at bounding box center [704, 338] width 10 height 10
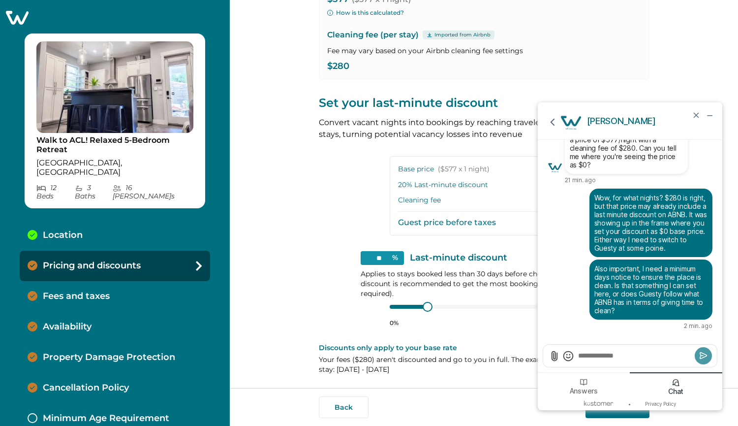
click at [605, 354] on textarea "Send a message" at bounding box center [634, 355] width 115 height 10
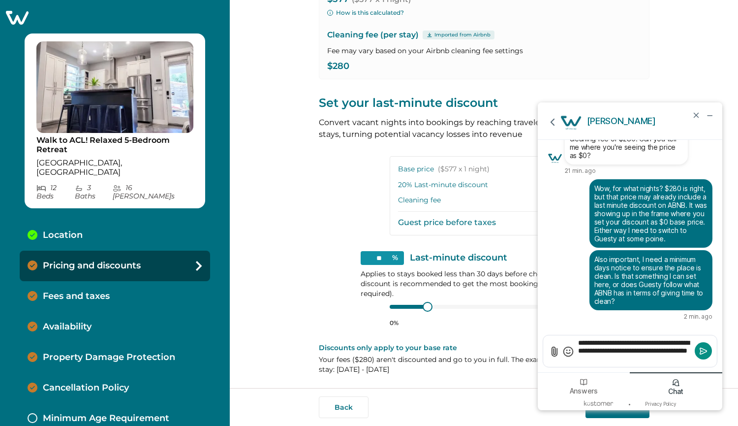
type textarea "**********"
click at [704, 350] on icon "Submit" at bounding box center [704, 351] width 10 height 10
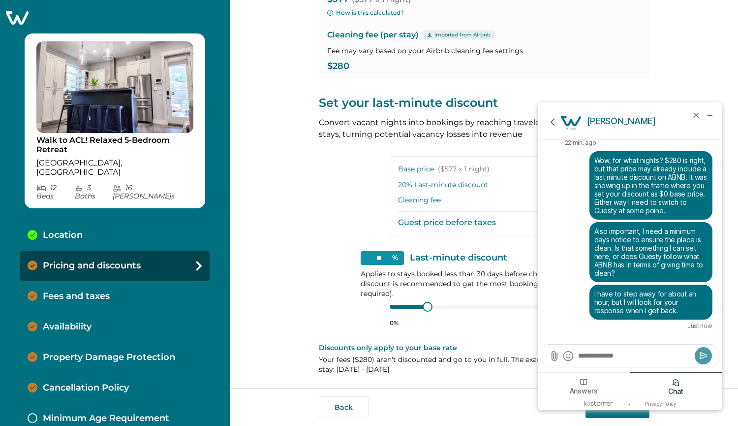
click at [321, 197] on div "View your pricing We imported your pricing from Airbnb and picked the next avai…" at bounding box center [484, 125] width 331 height 525
click at [710, 117] on icon "minimize chat widget" at bounding box center [709, 115] width 9 height 9
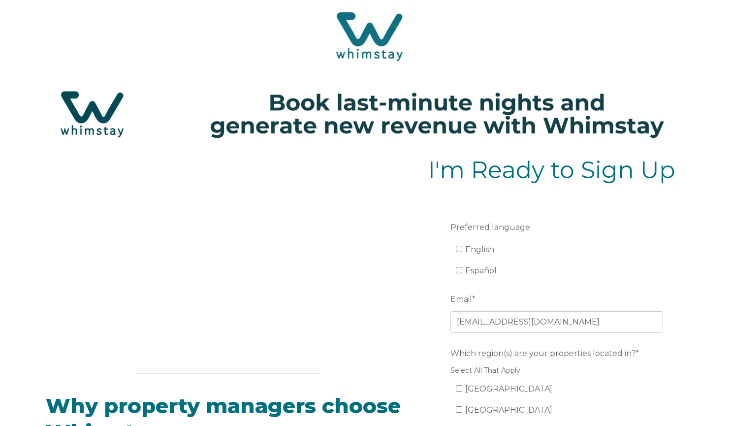
click at [462, 250] on label "English" at bounding box center [475, 249] width 38 height 9
click at [462, 250] on input "English" at bounding box center [459, 249] width 6 height 6
checkbox input "true"
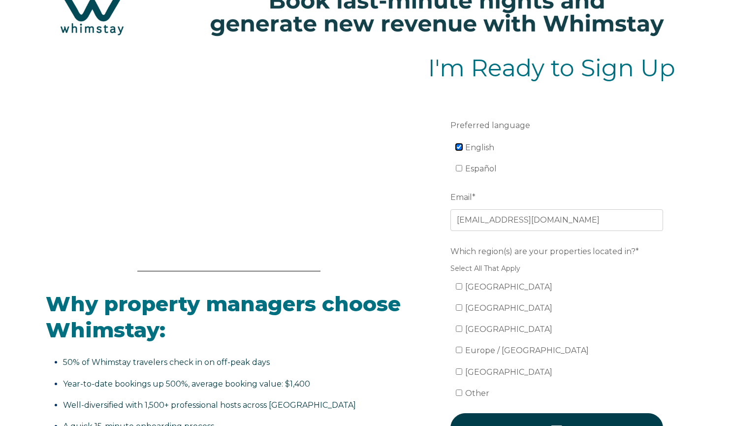
scroll to position [102, 0]
click at [506, 284] on span "[GEOGRAPHIC_DATA]" at bounding box center [508, 286] width 87 height 9
click at [462, 284] on input "[GEOGRAPHIC_DATA]" at bounding box center [459, 286] width 6 height 6
checkbox input "true"
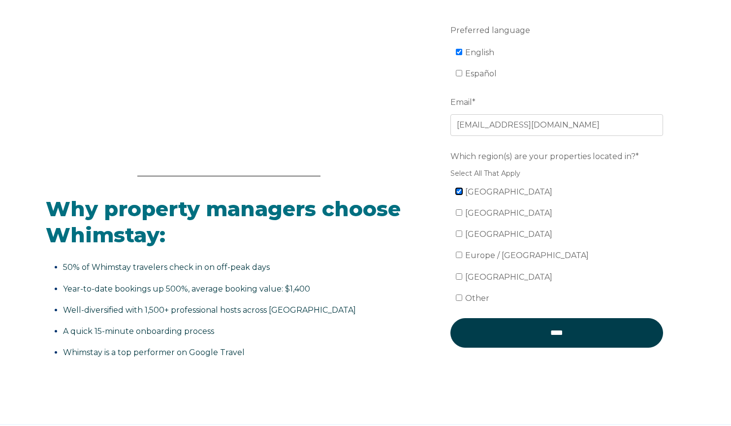
scroll to position [197, 0]
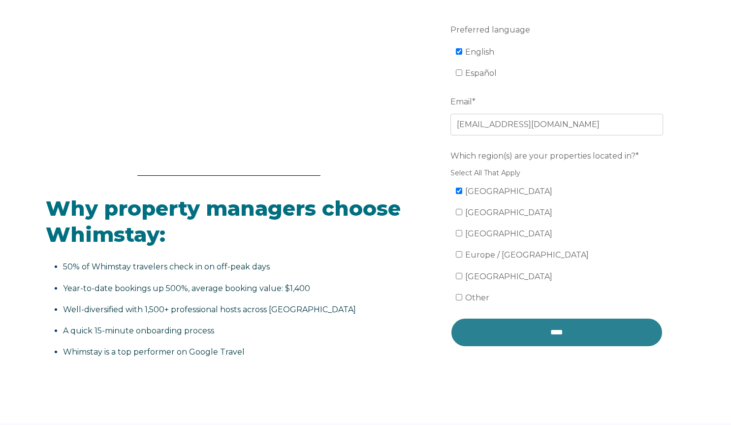
click at [551, 334] on input "****" at bounding box center [556, 332] width 213 height 30
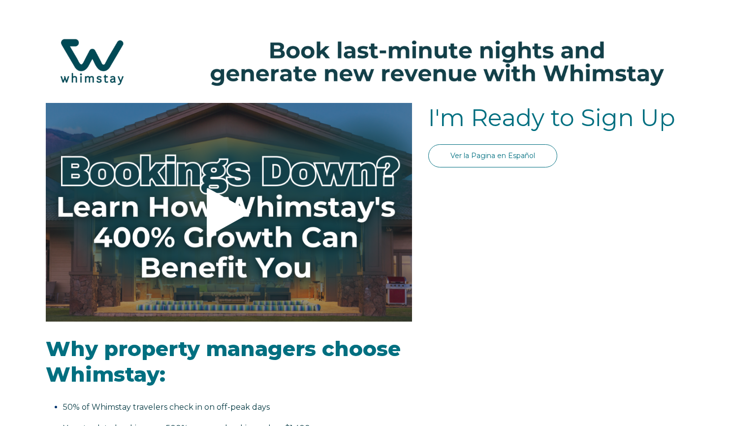
select select "US"
select select "Standard"
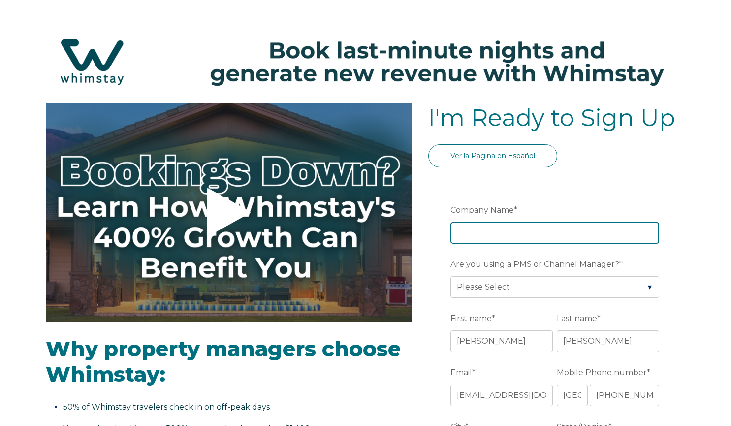
click at [519, 237] on input "Company Name *" at bounding box center [554, 233] width 209 height 22
click at [492, 232] on input "[PERSON_NAME] Retreat" at bounding box center [554, 233] width 209 height 22
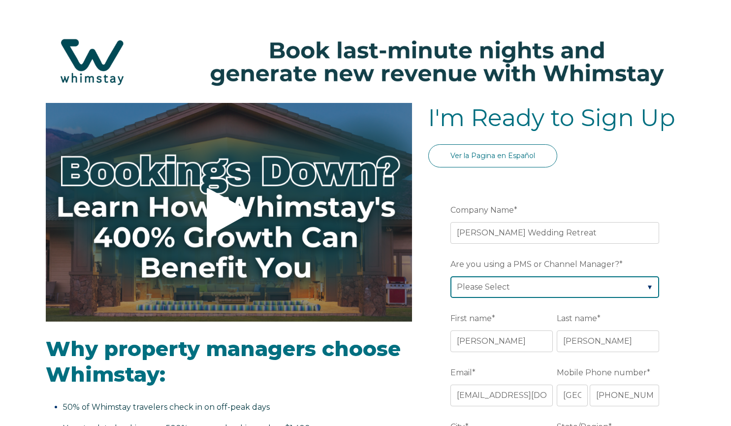
click at [482, 284] on select "Please Select Barefoot BookingPal Boost Brightside CiiRUS Escapia Guesty Hostaw…" at bounding box center [554, 287] width 209 height 22
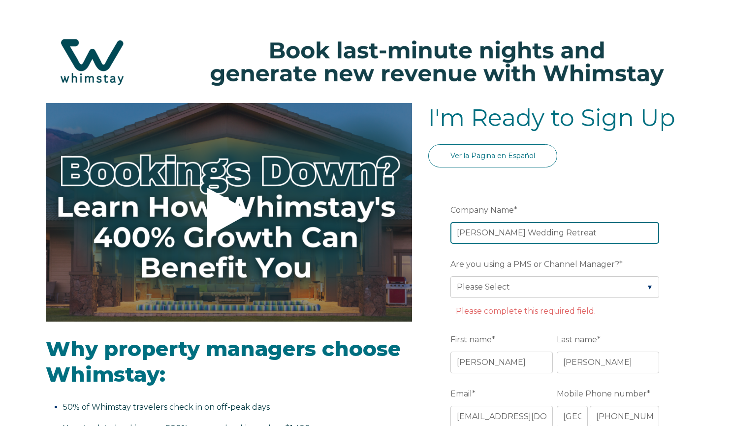
drag, startPoint x: 524, startPoint y: 233, endPoint x: 489, endPoint y: 233, distance: 34.9
click at [489, 233] on input "[PERSON_NAME] Wedding Retreat" at bounding box center [554, 233] width 209 height 22
type input "[PERSON_NAME] Retreat"
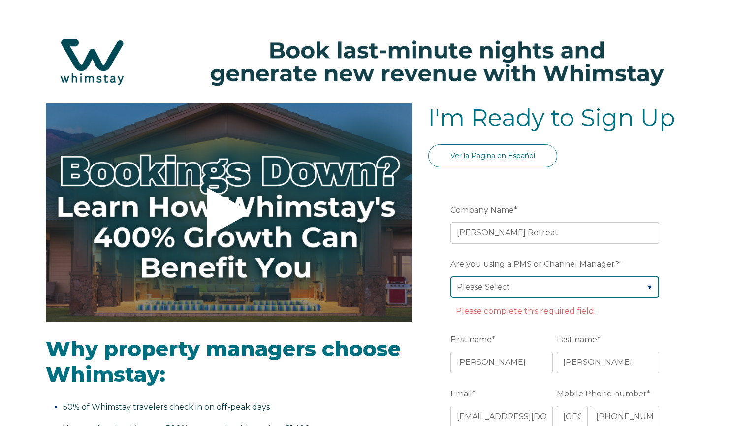
click at [526, 290] on select "Please Select Barefoot BookingPal Boost Brightside CiiRUS Escapia Guesty Hostaw…" at bounding box center [554, 287] width 209 height 22
select select "Guesty"
click at [450, 276] on select "Please Select Barefoot BookingPal Boost Brightside CiiRUS Escapia Guesty Hostaw…" at bounding box center [554, 287] width 209 height 22
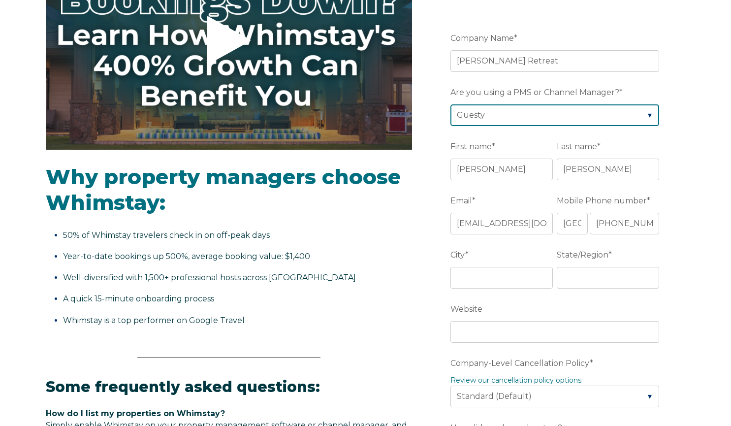
scroll to position [183, 0]
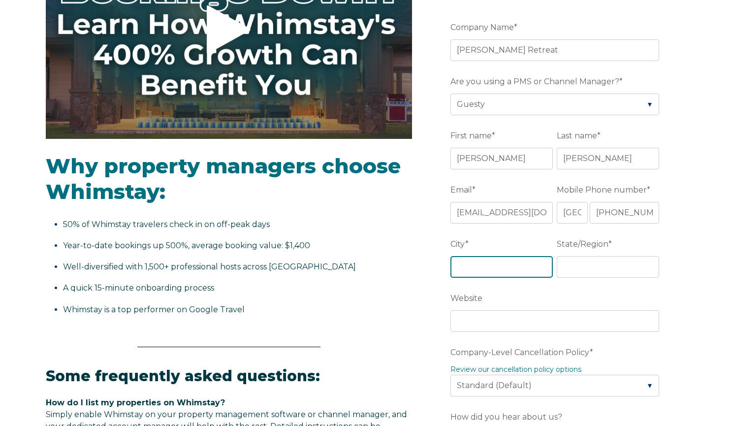
click at [499, 273] on input "City *" at bounding box center [501, 267] width 102 height 22
type input "Austin"
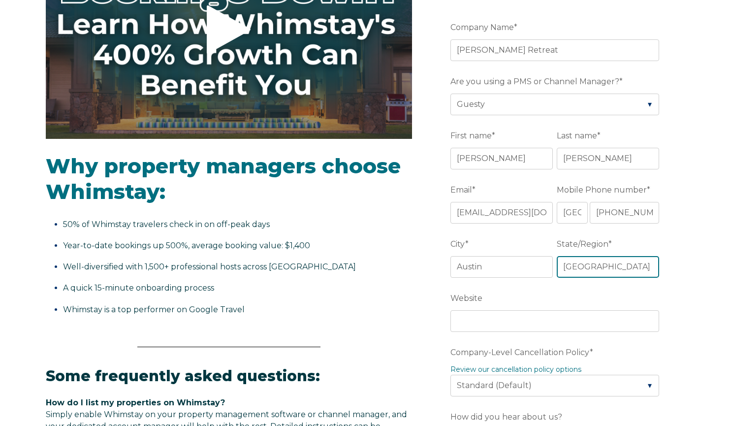
type input "[GEOGRAPHIC_DATA]"
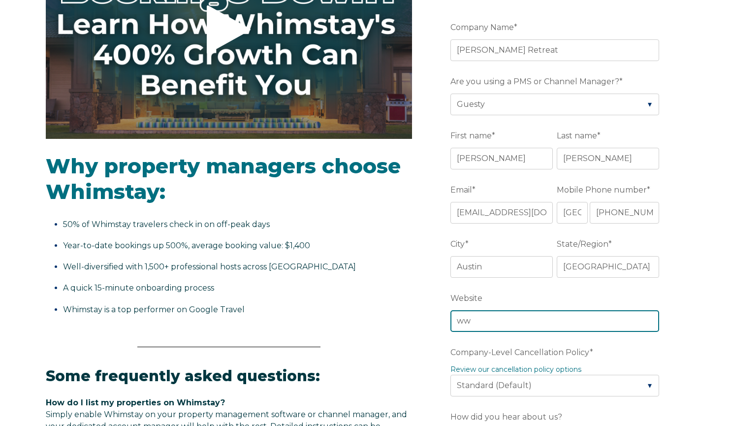
type input "w"
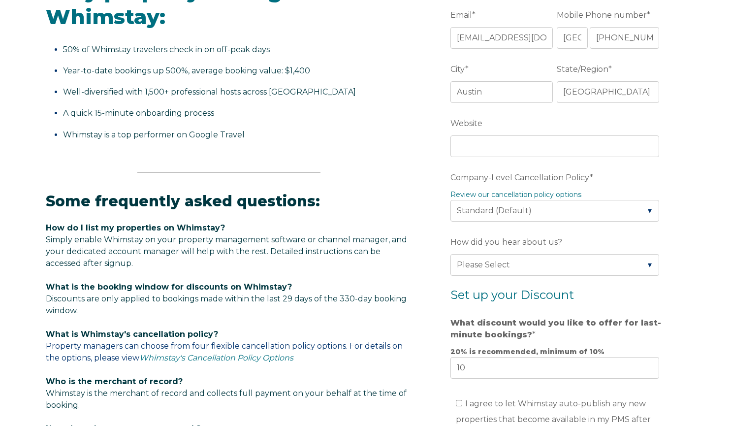
click at [535, 199] on legend "Review our cancellation policy options" at bounding box center [556, 194] width 213 height 10
click at [529, 212] on select "Please Select Partial Standard (Default) Moderate Strict" at bounding box center [554, 211] width 209 height 22
select select "Strict"
click at [450, 200] on select "Please Select Partial Standard (Default) Moderate Strict" at bounding box center [554, 211] width 209 height 22
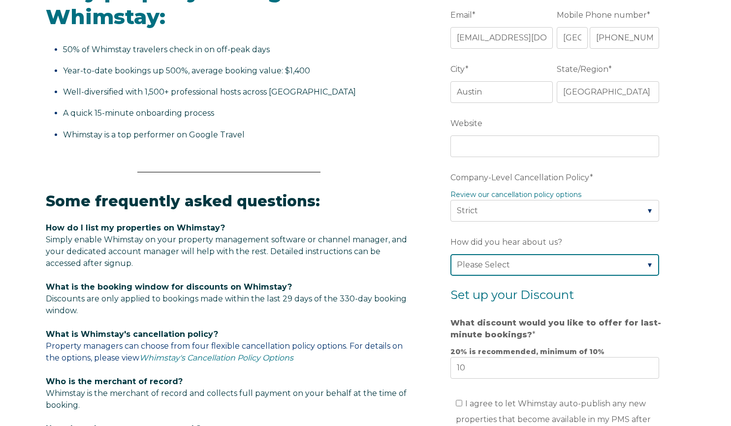
click at [508, 266] on select "Please Select Found Whimstay through a Google search Spoke to a Whimstay salesp…" at bounding box center [554, 265] width 209 height 22
select select "Podcast"
click at [450, 254] on select "Please Select Found Whimstay through a Google search Spoke to a Whimstay salesp…" at bounding box center [554, 265] width 209 height 22
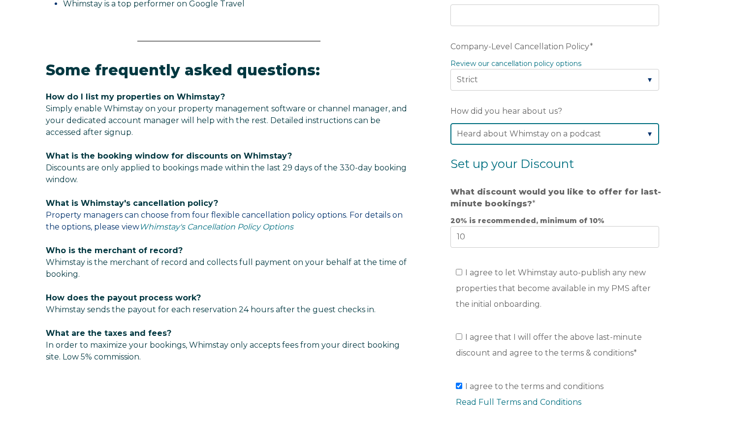
scroll to position [489, 0]
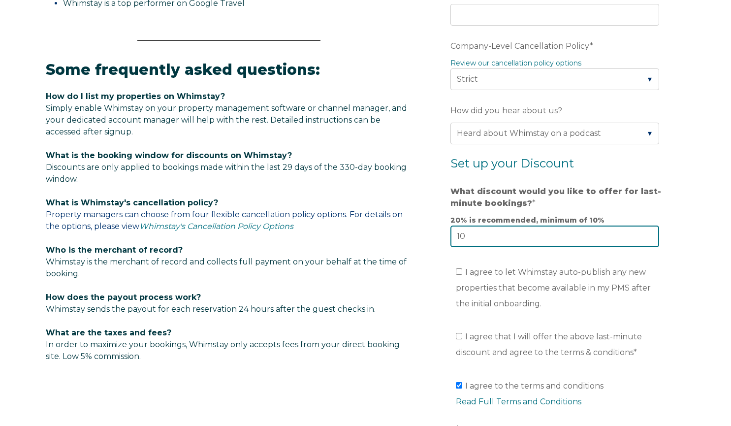
drag, startPoint x: 475, startPoint y: 239, endPoint x: 400, endPoint y: 231, distance: 75.3
click at [400, 231] on div "Video player - SSOB Pitch Vid Thumbnail - Click to play video Why property mana…" at bounding box center [366, 63] width 640 height 898
type input "20"
click at [501, 267] on li "I agree to let Whimstay auto-publish any new properties that become available i…" at bounding box center [560, 287] width 209 height 47
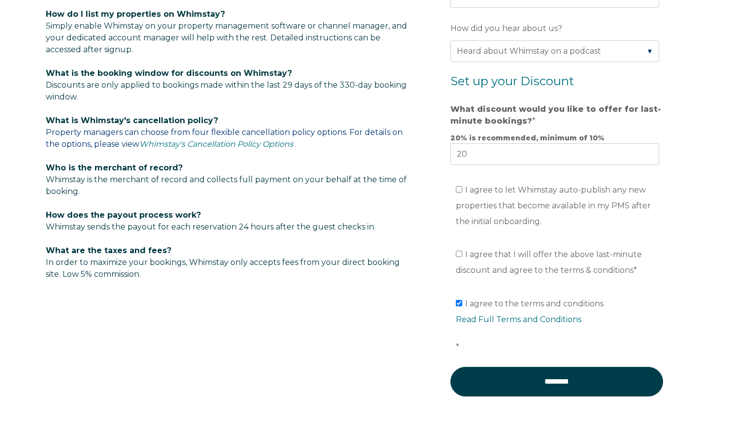
scroll to position [571, 0]
click at [461, 191] on input "I agree to let Whimstay auto-publish any new properties that become available i…" at bounding box center [459, 189] width 6 height 6
checkbox input "true"
click at [461, 253] on input "I agree that I will offer the above last-minute discount and agree to the terms…" at bounding box center [459, 253] width 6 height 6
checkbox input "true"
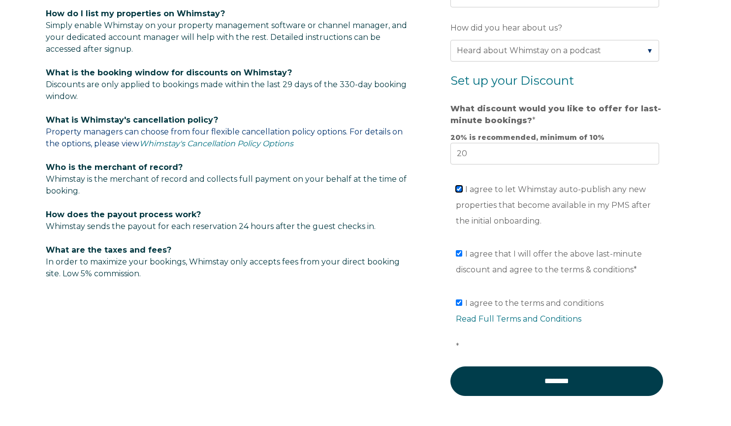
click at [460, 190] on input "I agree to let Whimstay auto-publish any new properties that become available i…" at bounding box center [459, 189] width 6 height 6
checkbox input "false"
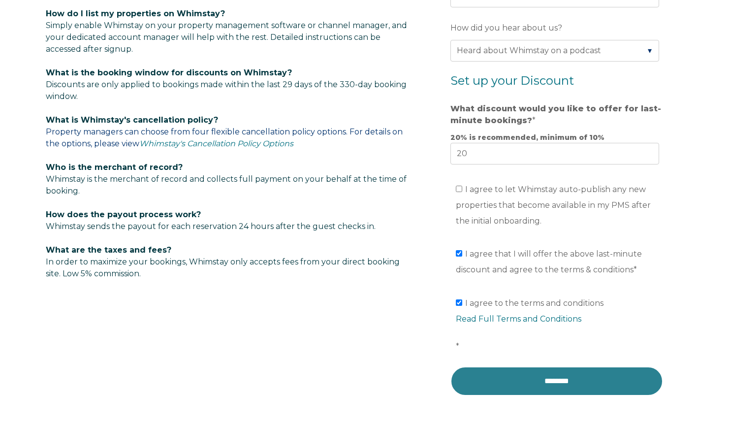
click at [552, 385] on input "********" at bounding box center [556, 381] width 213 height 30
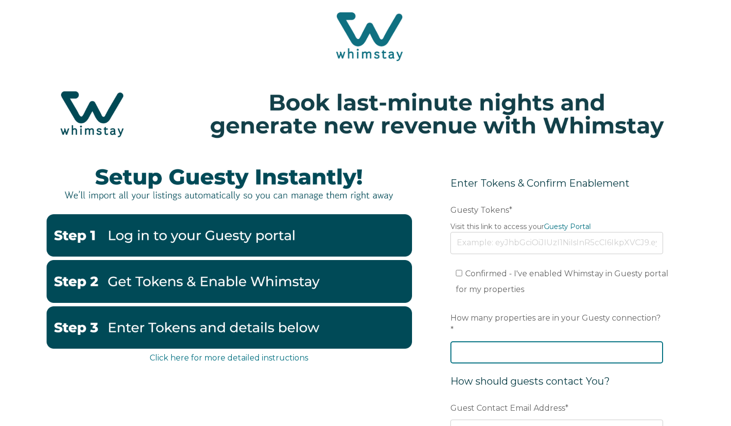
click at [504, 341] on input "How many properties are in your Guesty connection? *" at bounding box center [556, 352] width 213 height 22
type input "1"
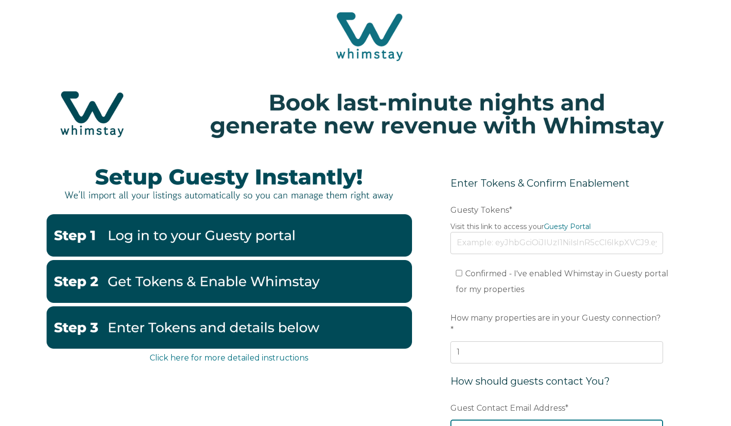
scroll to position [3, 0]
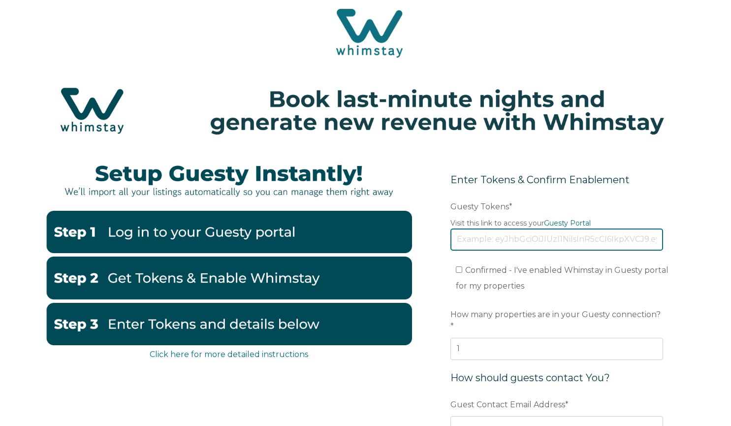
click at [503, 237] on input "Guesty Tokens *" at bounding box center [556, 239] width 213 height 22
